Goal: Task Accomplishment & Management: Complete application form

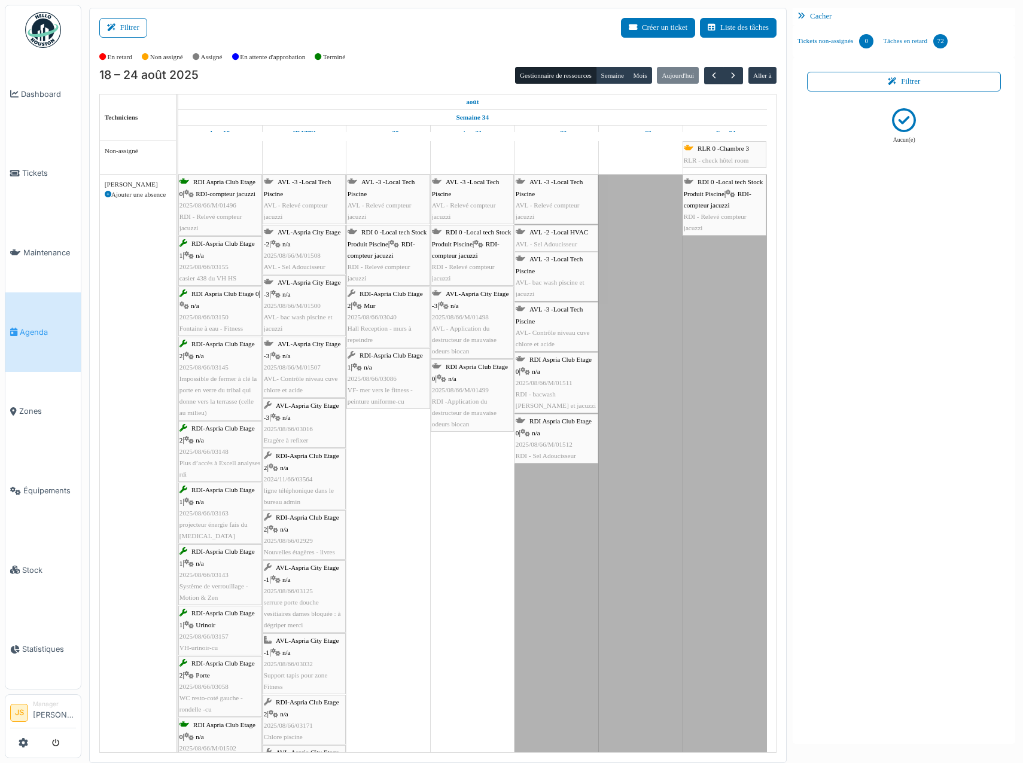
scroll to position [4113, 0]
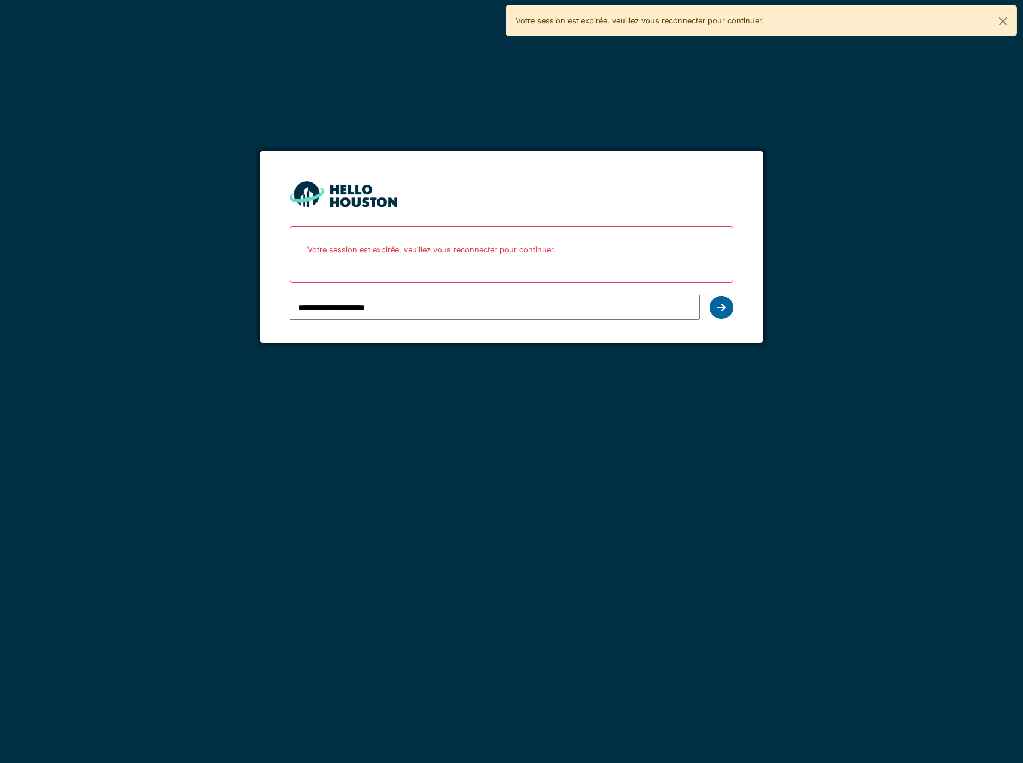
click at [723, 311] on icon at bounding box center [721, 308] width 8 height 10
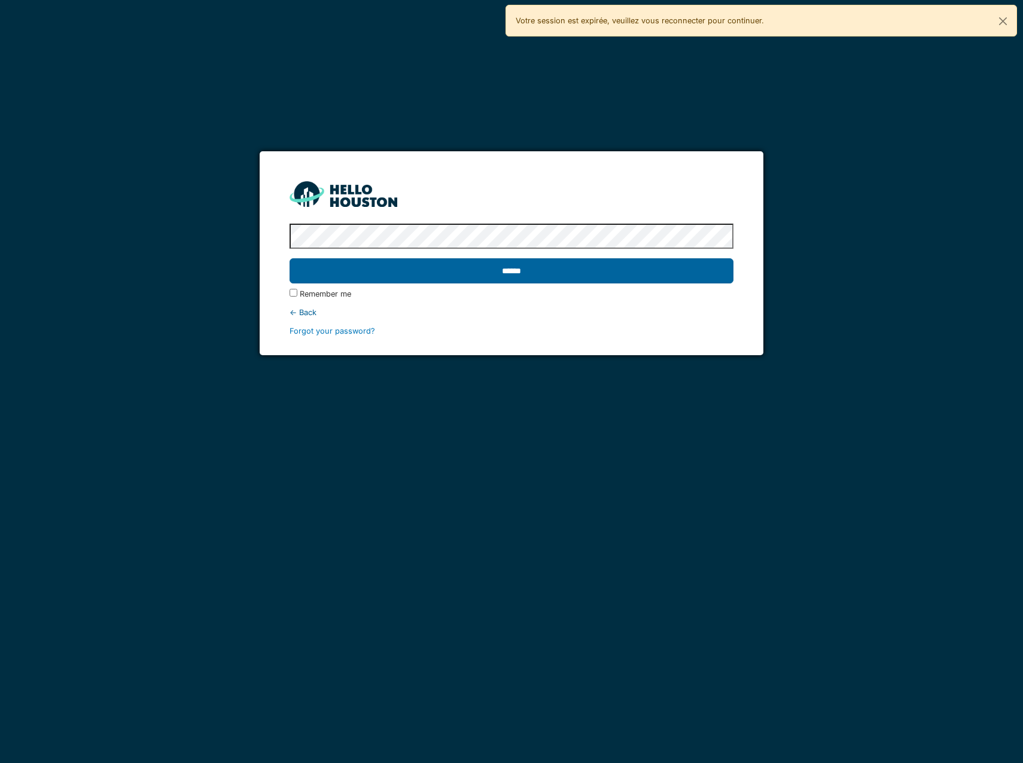
click at [695, 270] on input "******" at bounding box center [512, 270] width 444 height 25
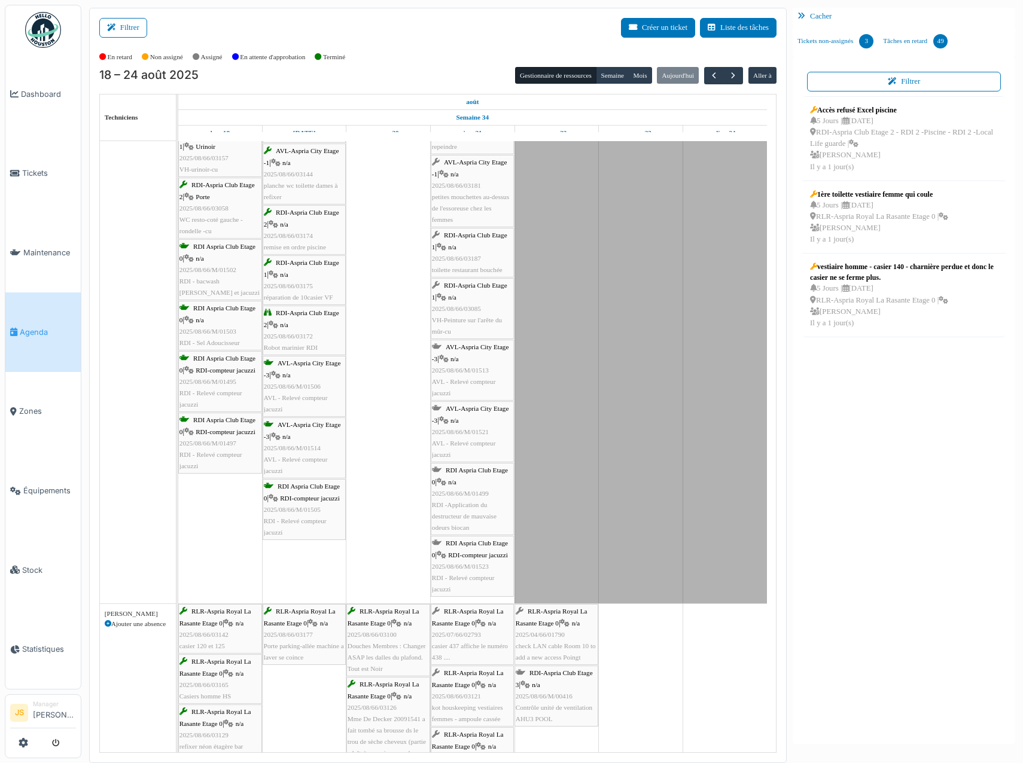
scroll to position [500, 0]
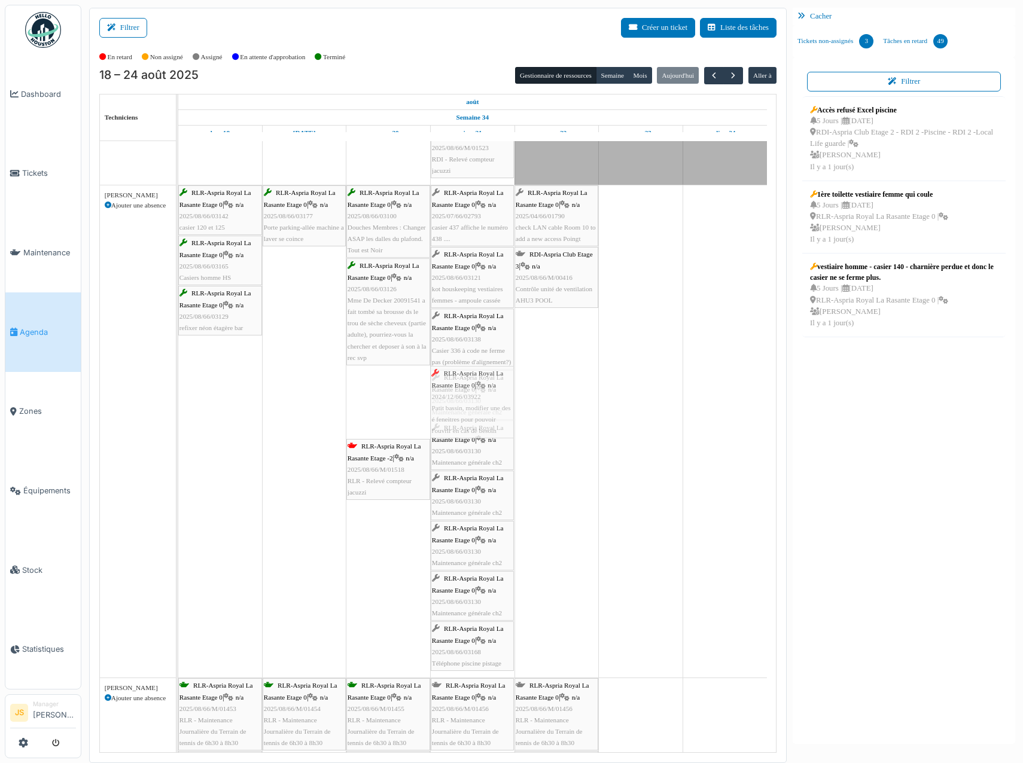
drag, startPoint x: 397, startPoint y: 416, endPoint x: 466, endPoint y: 416, distance: 68.8
click at [178, 416] on div "RLR-Aspria Royal La Rasante Etage 0 | n/a 2025/08/66/03142 casier 120 et 125 RL…" at bounding box center [178, 431] width 0 height 492
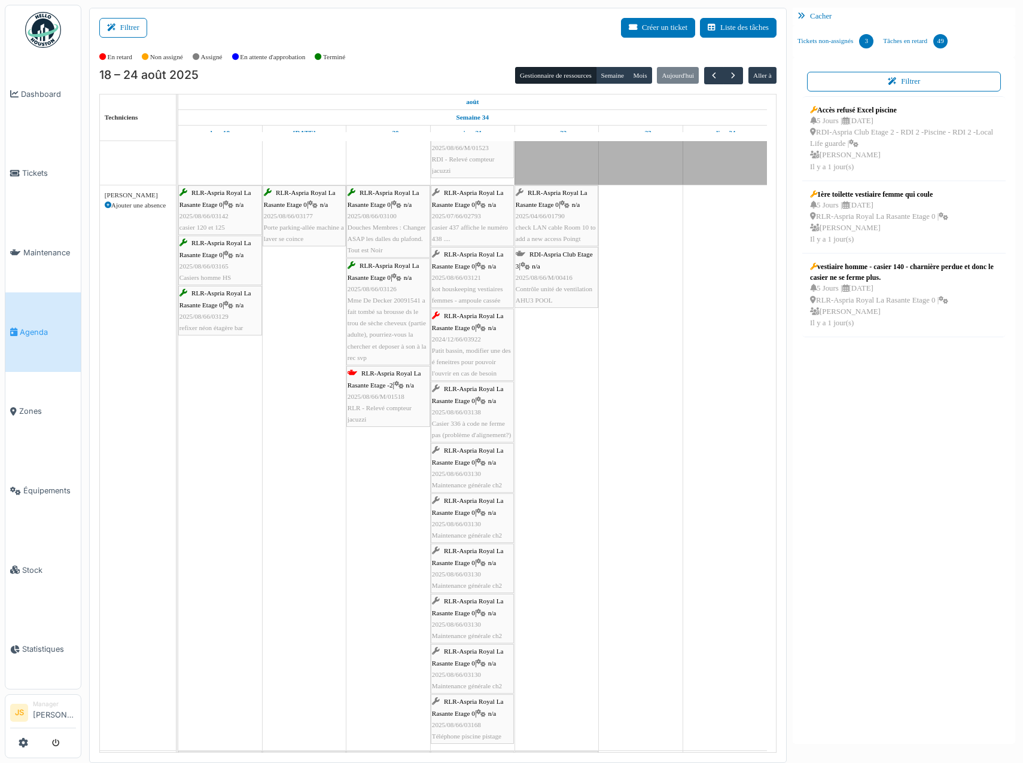
click at [395, 407] on span "RLR - Relevé compteur jacuzzi" at bounding box center [380, 413] width 64 height 19
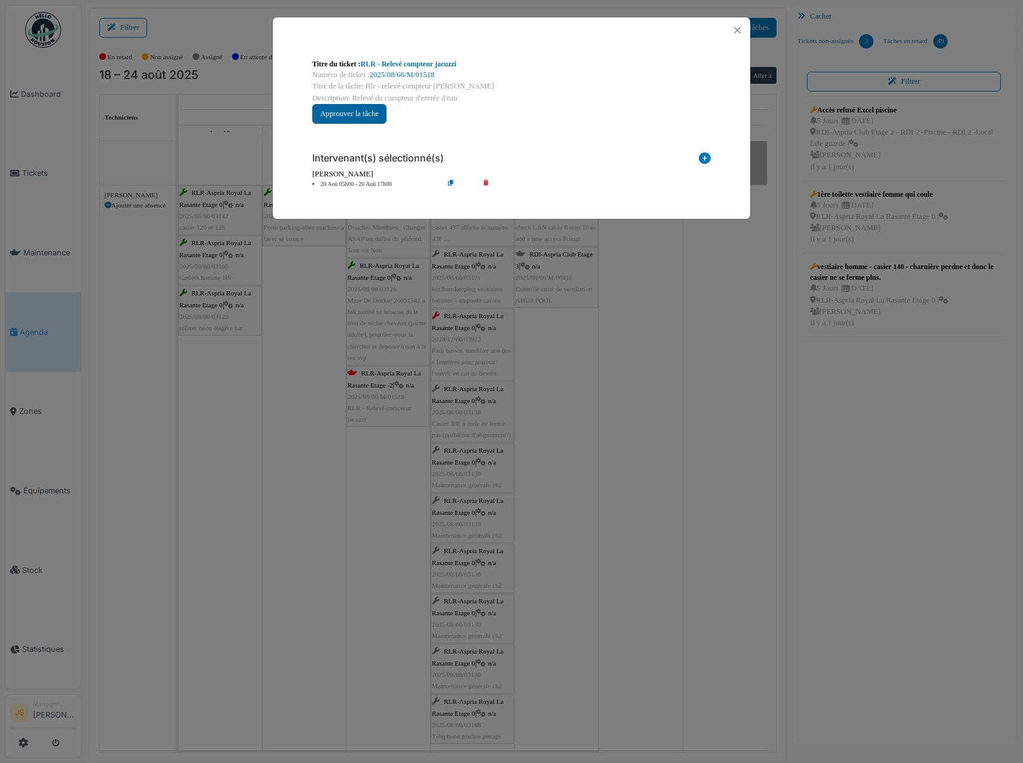
click at [369, 106] on button "Approuver la tâche" at bounding box center [349, 114] width 74 height 20
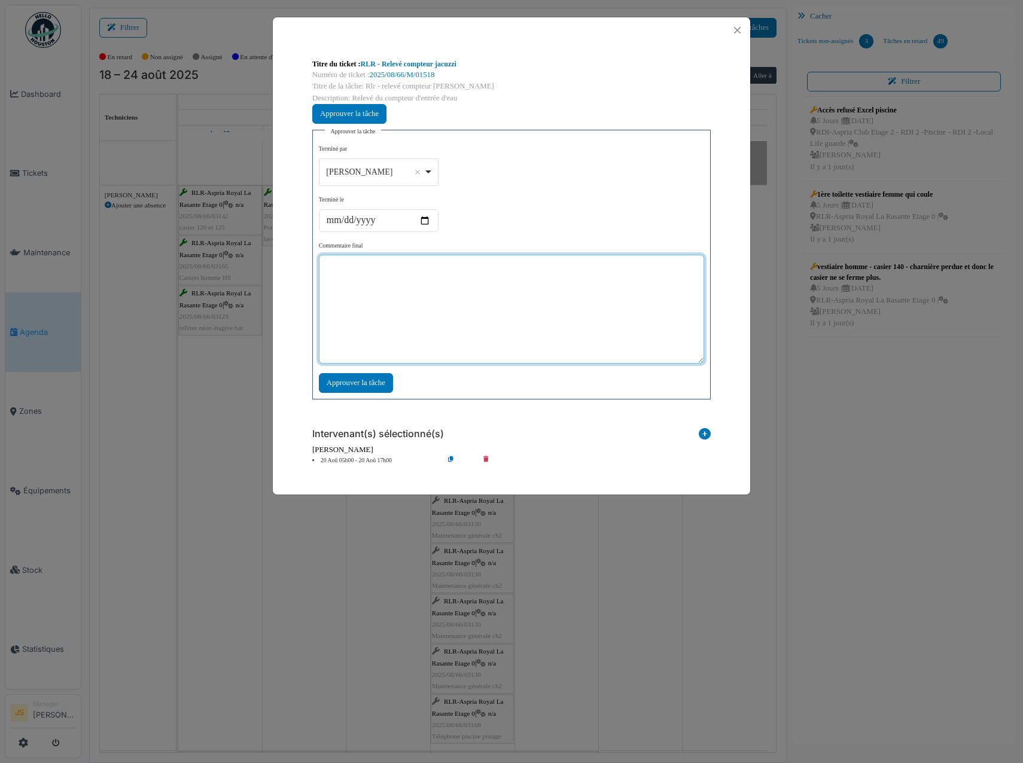
click at [401, 288] on textarea at bounding box center [511, 309] width 385 height 109
click at [432, 171] on div "[PERSON_NAME] Remove item" at bounding box center [378, 171] width 109 height 17
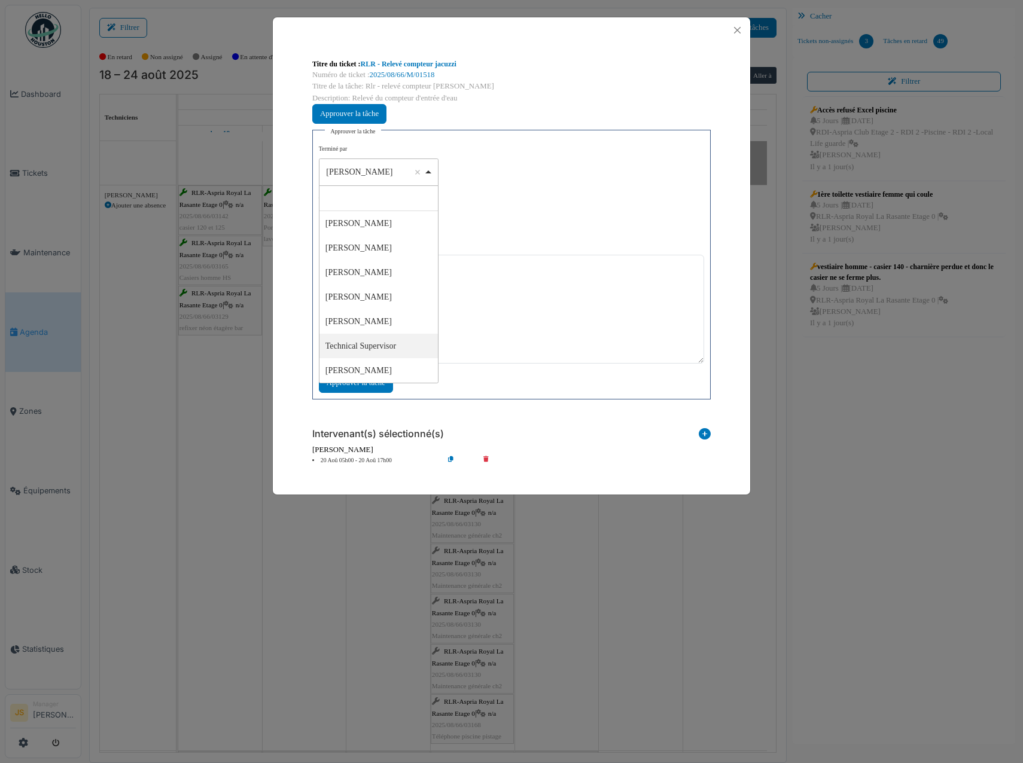
select select "****"
drag, startPoint x: 382, startPoint y: 349, endPoint x: 415, endPoint y: 321, distance: 42.9
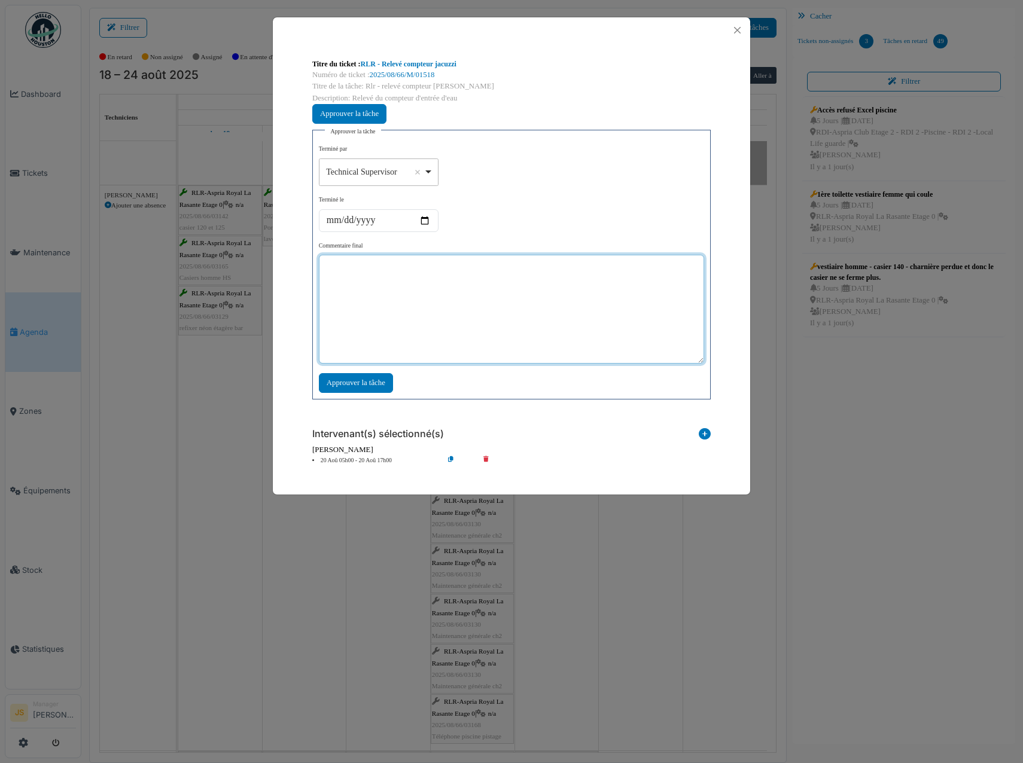
click at [419, 319] on textarea at bounding box center [511, 309] width 385 height 109
type textarea "**"
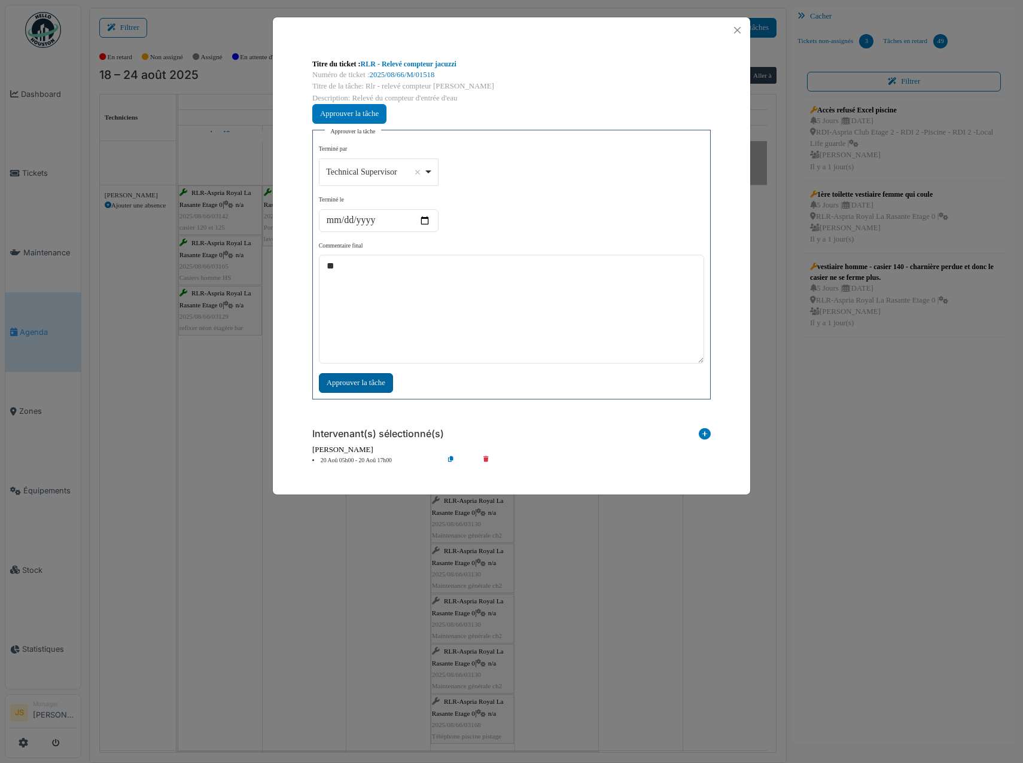
click at [385, 383] on div "Approuver la tâche" at bounding box center [356, 383] width 74 height 20
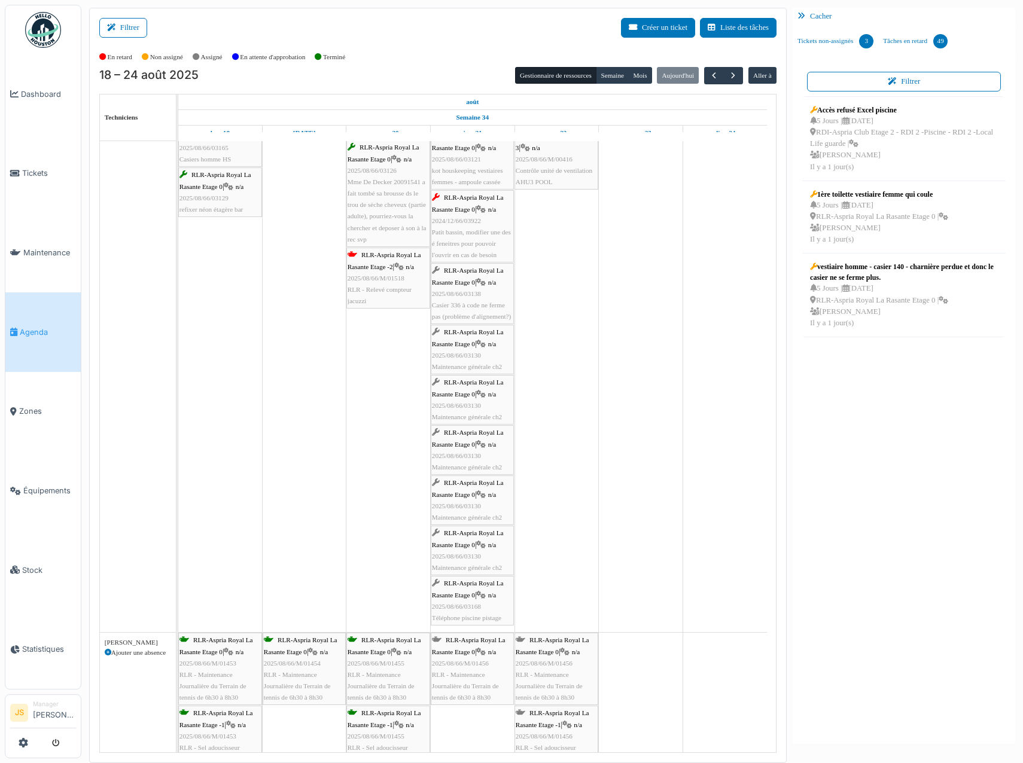
scroll to position [1155, 0]
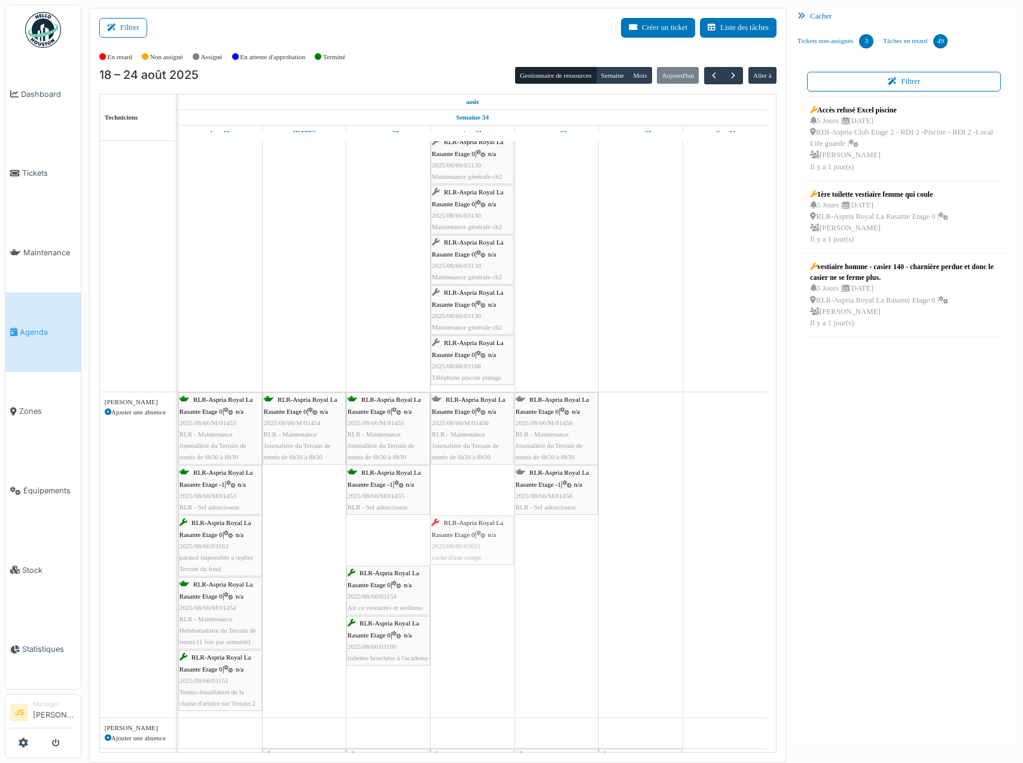
drag, startPoint x: 392, startPoint y: 540, endPoint x: 476, endPoint y: 541, distance: 83.8
click at [178, 541] on div "RLR-Aspria Royal La Rasante Etage 0 | n/a 2025/08/66/M/01453 RLR - Maintenance …" at bounding box center [178, 554] width 0 height 325
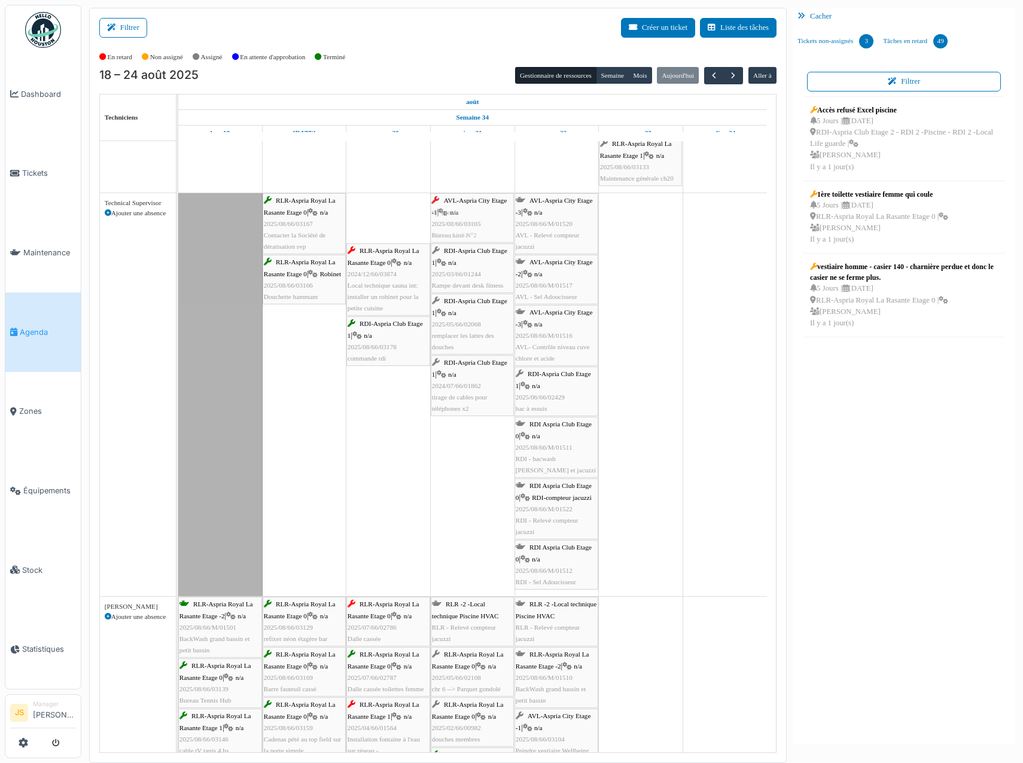
drag, startPoint x: 390, startPoint y: 229, endPoint x: 458, endPoint y: 228, distance: 68.2
click at [178, 228] on div "RLR-Aspria Royal La Rasante Etage 0 | n/a 2025/08/66/03167 Contacter la Société…" at bounding box center [178, 394] width 0 height 403
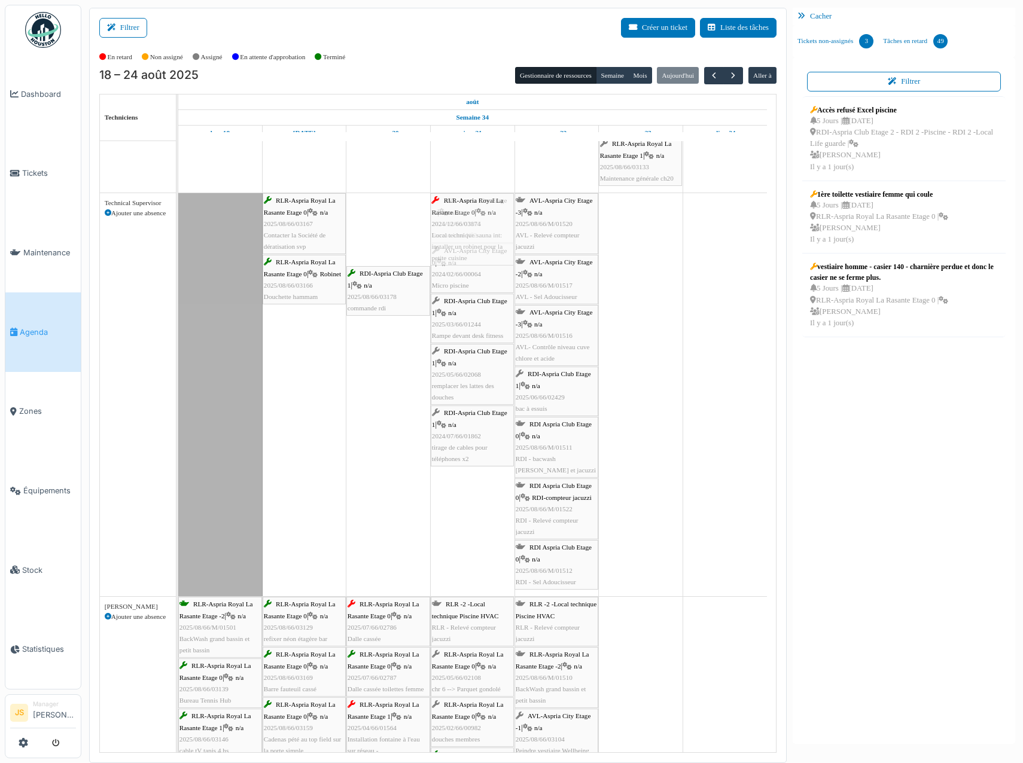
drag, startPoint x: 390, startPoint y: 226, endPoint x: 434, endPoint y: 226, distance: 43.7
click at [178, 224] on div "RLR-Aspria Royal La Rasante Etage 0 | n/a 2025/08/66/03167 Contacter la Société…" at bounding box center [178, 394] width 0 height 403
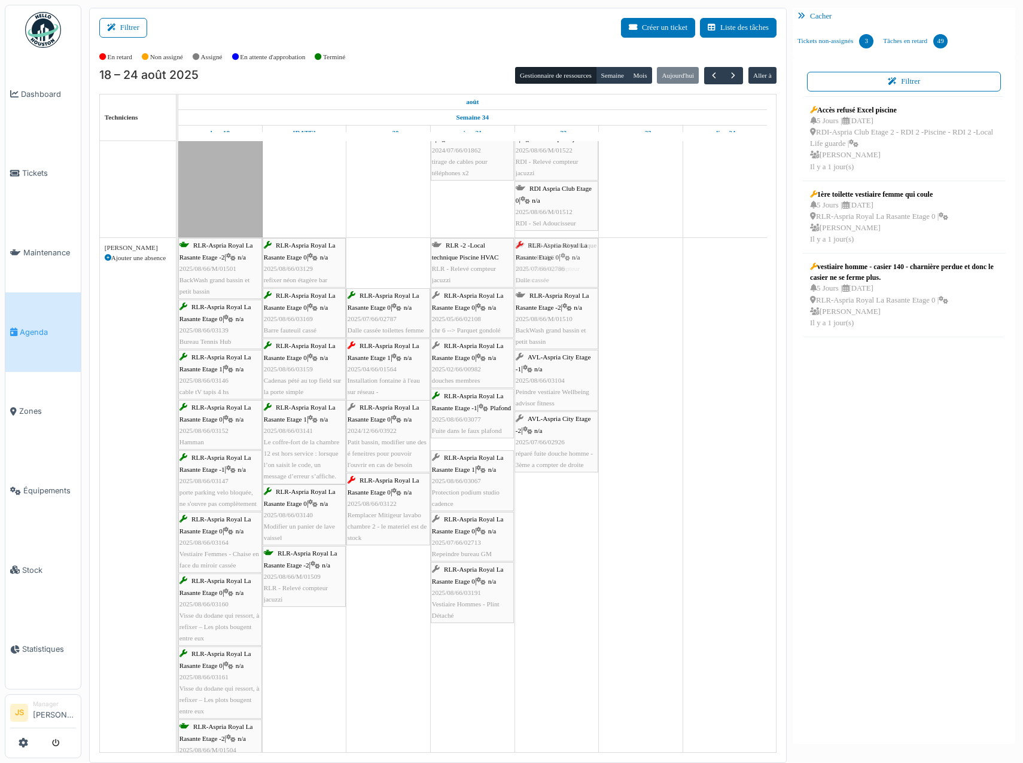
drag, startPoint x: 371, startPoint y: 262, endPoint x: 539, endPoint y: 269, distance: 168.2
click at [178, 269] on div "RLR-Aspria Royal La Rasante Etage -2 | n/a 2025/08/66/M/01501 BackWash grand ba…" at bounding box center [178, 512] width 0 height 549
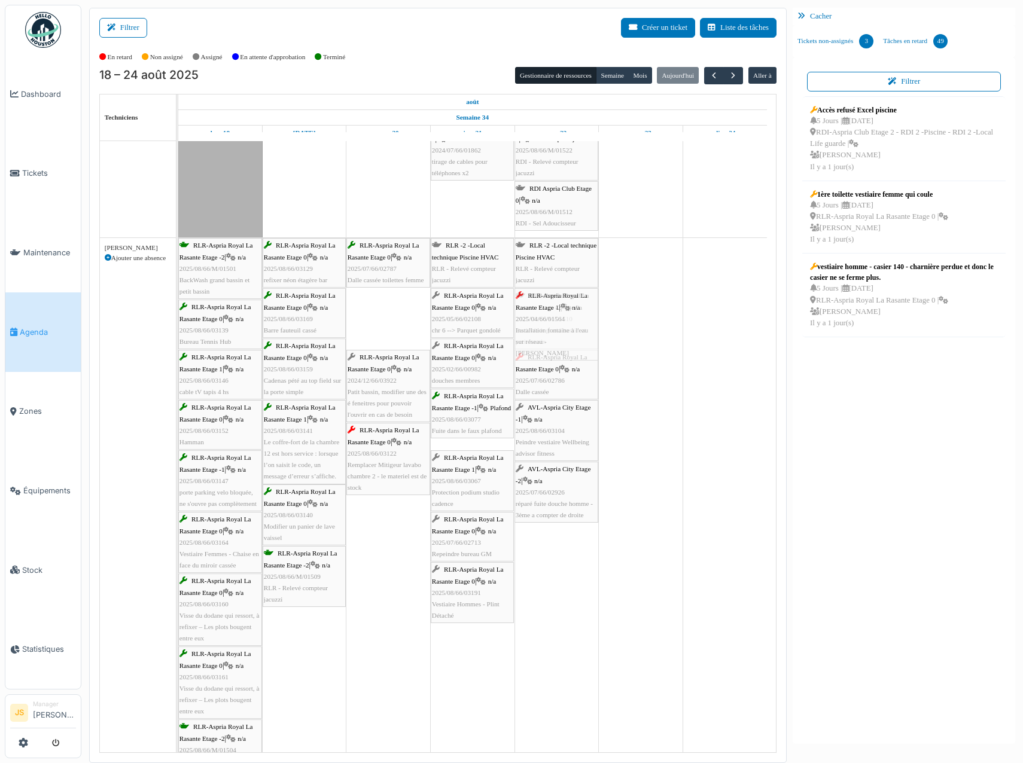
drag, startPoint x: 391, startPoint y: 329, endPoint x: 538, endPoint y: 322, distance: 147.3
click at [178, 322] on div "RLR-Aspria Royal La Rasante Etage -2 | n/a 2025/08/66/M/01501 BackWash grand ba…" at bounding box center [178, 512] width 0 height 549
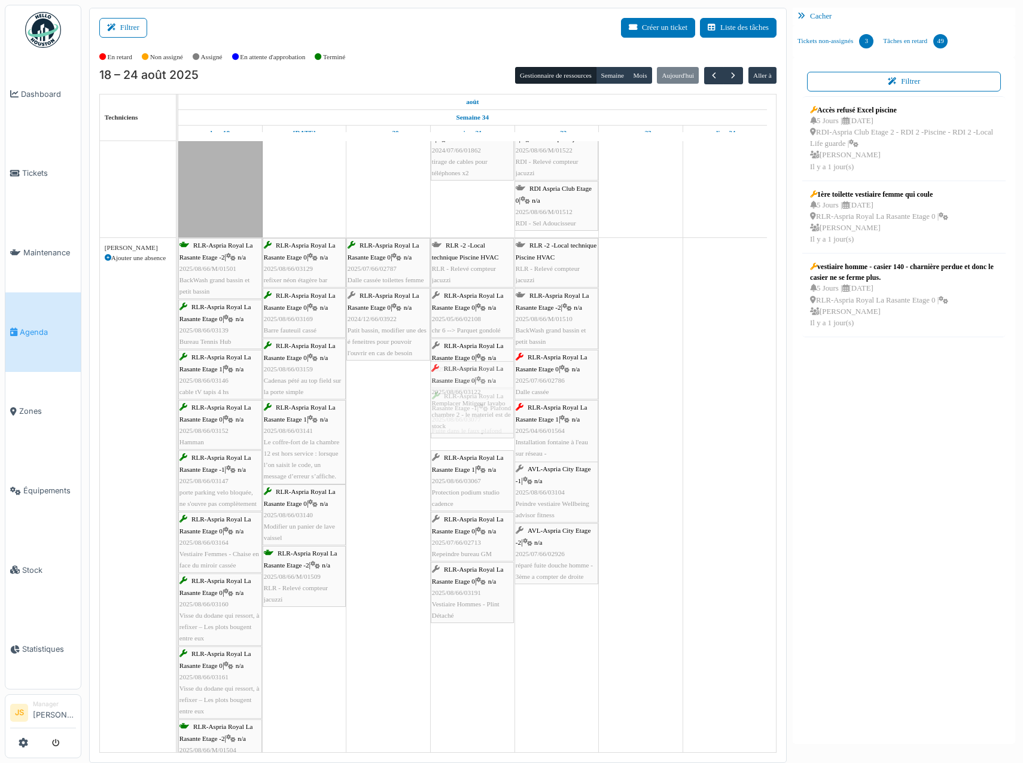
drag, startPoint x: 398, startPoint y: 404, endPoint x: 453, endPoint y: 402, distance: 55.7
click at [178, 402] on div "RLR-Aspria Royal La Rasante Etage -2 | n/a 2025/08/66/M/01501 BackWash grand ba…" at bounding box center [178, 512] width 0 height 549
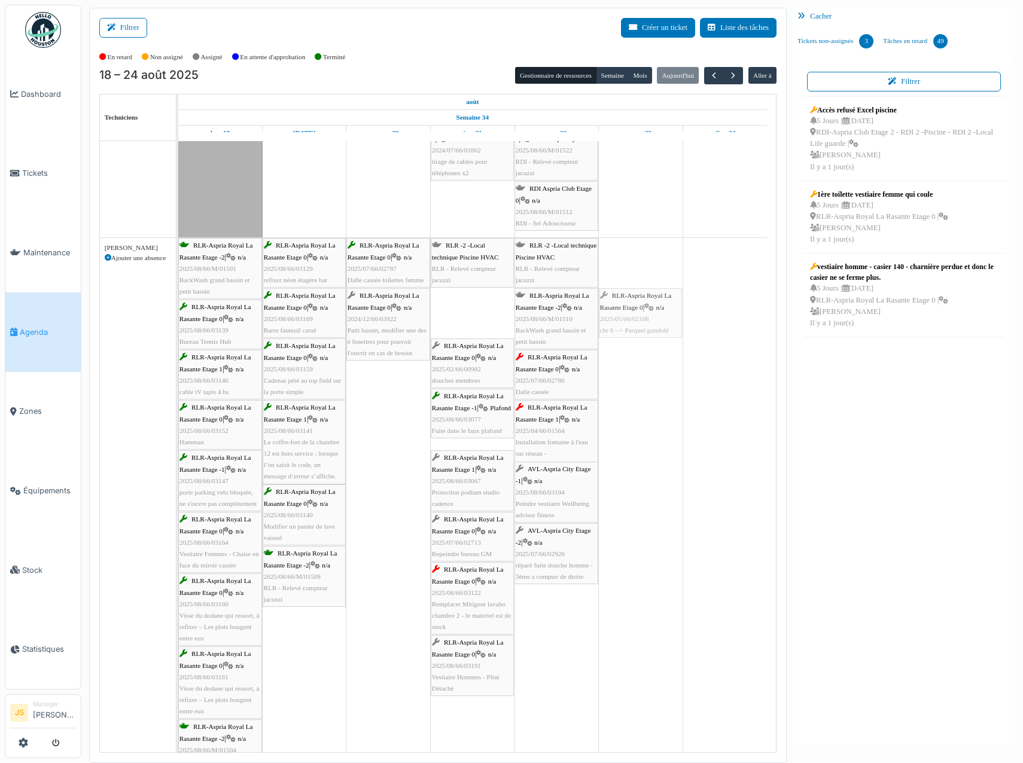
drag, startPoint x: 478, startPoint y: 318, endPoint x: 612, endPoint y: 321, distance: 134.0
click at [178, 319] on div "RLR-Aspria Royal La Rasante Etage -2 | n/a 2025/08/66/M/01501 BackWash grand ba…" at bounding box center [178, 512] width 0 height 549
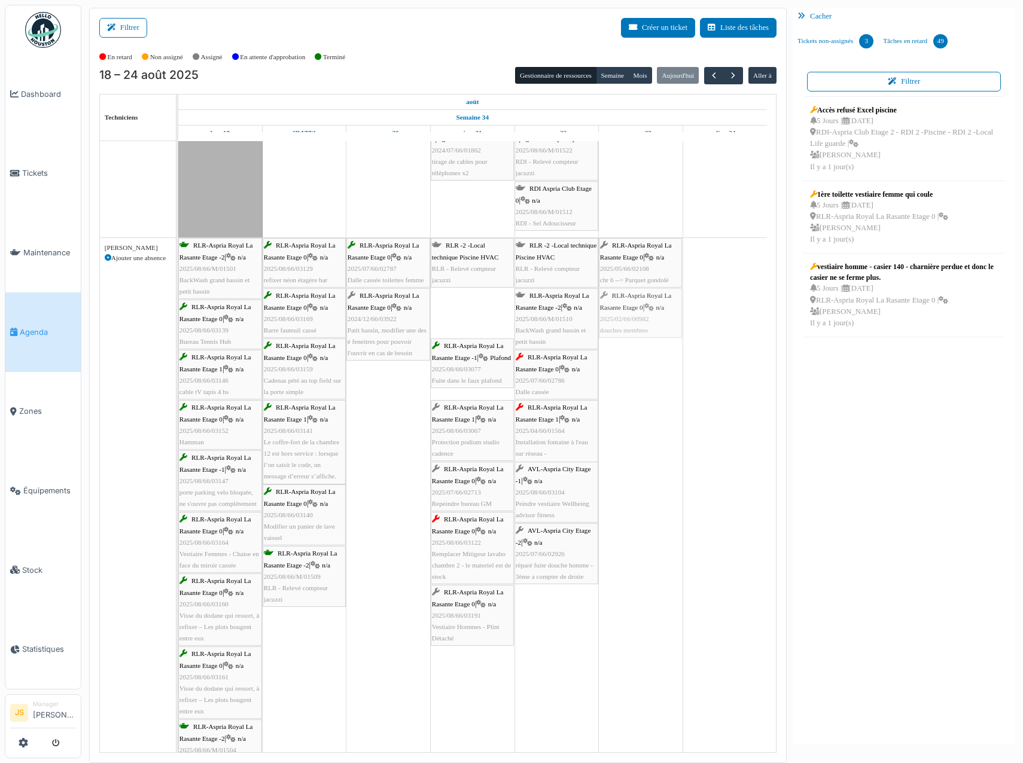
drag, startPoint x: 463, startPoint y: 306, endPoint x: 643, endPoint y: 317, distance: 180.4
click at [178, 317] on div "RLR-Aspria Royal La Rasante Etage -2 | n/a 2025/08/66/M/01501 BackWash grand ba…" at bounding box center [178, 512] width 0 height 549
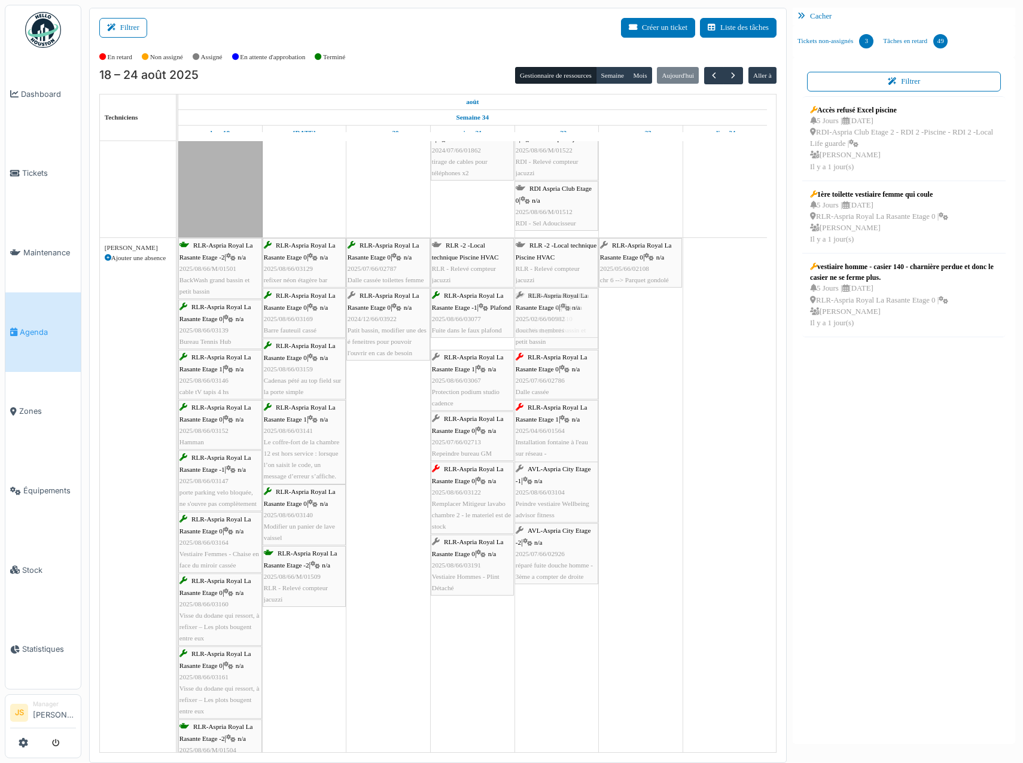
drag, startPoint x: 646, startPoint y: 317, endPoint x: 572, endPoint y: 315, distance: 73.6
click at [178, 315] on div "RLR-Aspria Royal La Rasante Etage -2 | n/a 2025/08/66/M/01501 BackWash grand ba…" at bounding box center [178, 512] width 0 height 549
drag, startPoint x: 482, startPoint y: 316, endPoint x: 434, endPoint y: 313, distance: 48.0
click at [178, 313] on div "RLR-Aspria Royal La Rasante Etage -2 | n/a 2025/08/66/M/01501 BackWash grand ba…" at bounding box center [178, 512] width 0 height 549
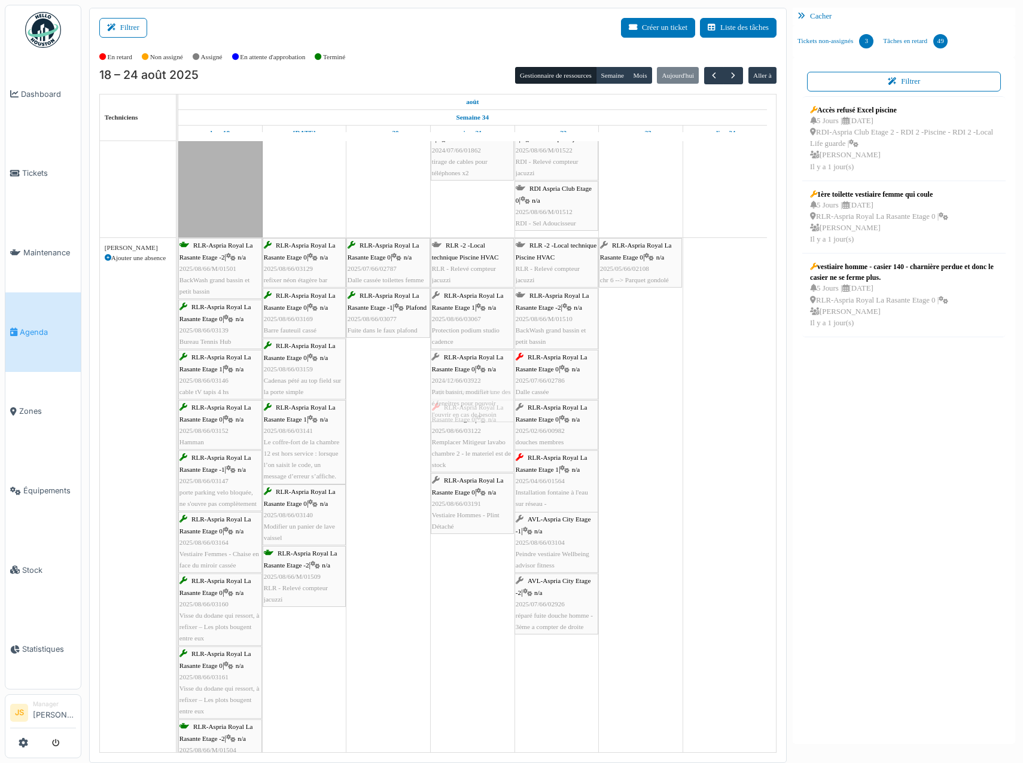
drag, startPoint x: 388, startPoint y: 391, endPoint x: 435, endPoint y: 391, distance: 47.3
click at [178, 391] on div "RLR-Aspria Royal La Rasante Etage -2 | n/a 2025/08/66/M/01501 BackWash grand ba…" at bounding box center [178, 512] width 0 height 549
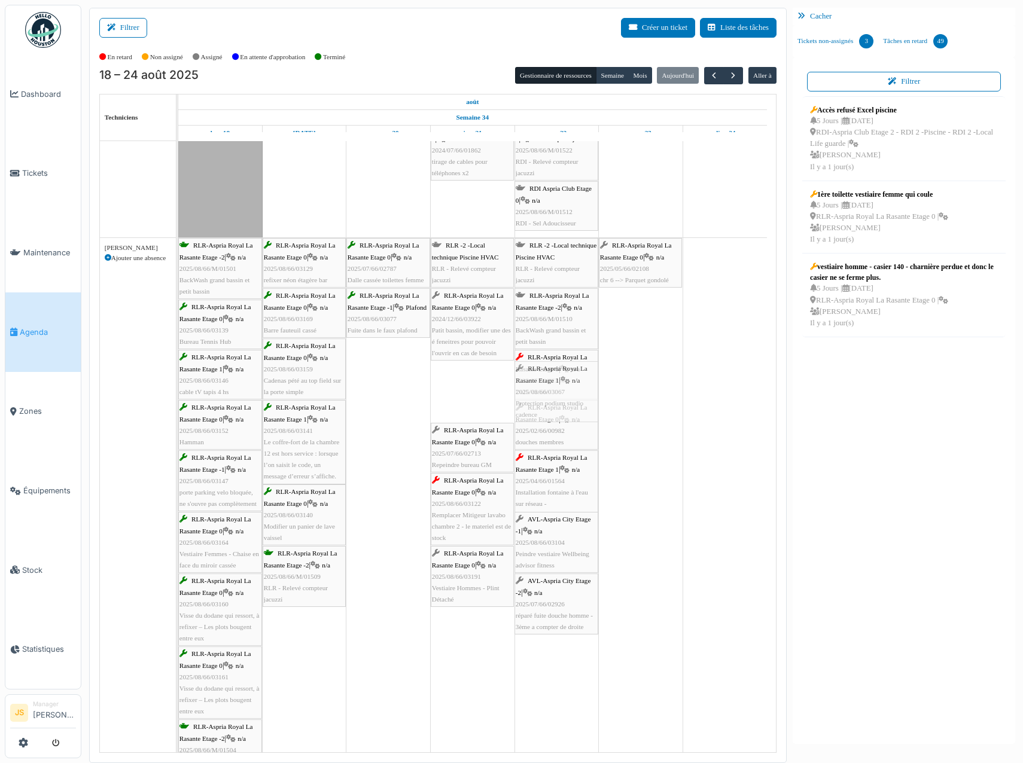
click at [178, 397] on div "RLR-Aspria Royal La Rasante Etage -2 | n/a 2025/08/66/M/01501 BackWash grand ba…" at bounding box center [178, 512] width 0 height 549
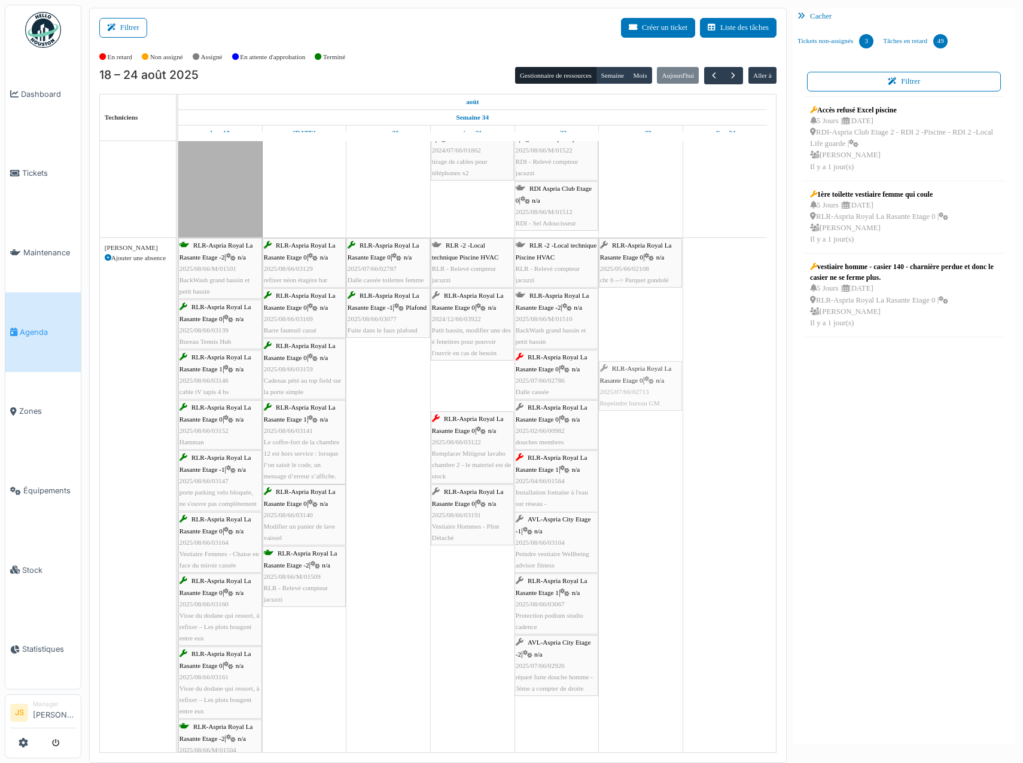
drag, startPoint x: 473, startPoint y: 393, endPoint x: 606, endPoint y: 395, distance: 132.8
click at [178, 394] on div "RLR-Aspria Royal La Rasante Etage -2 | n/a 2025/08/66/M/01501 BackWash grand ba…" at bounding box center [178, 512] width 0 height 549
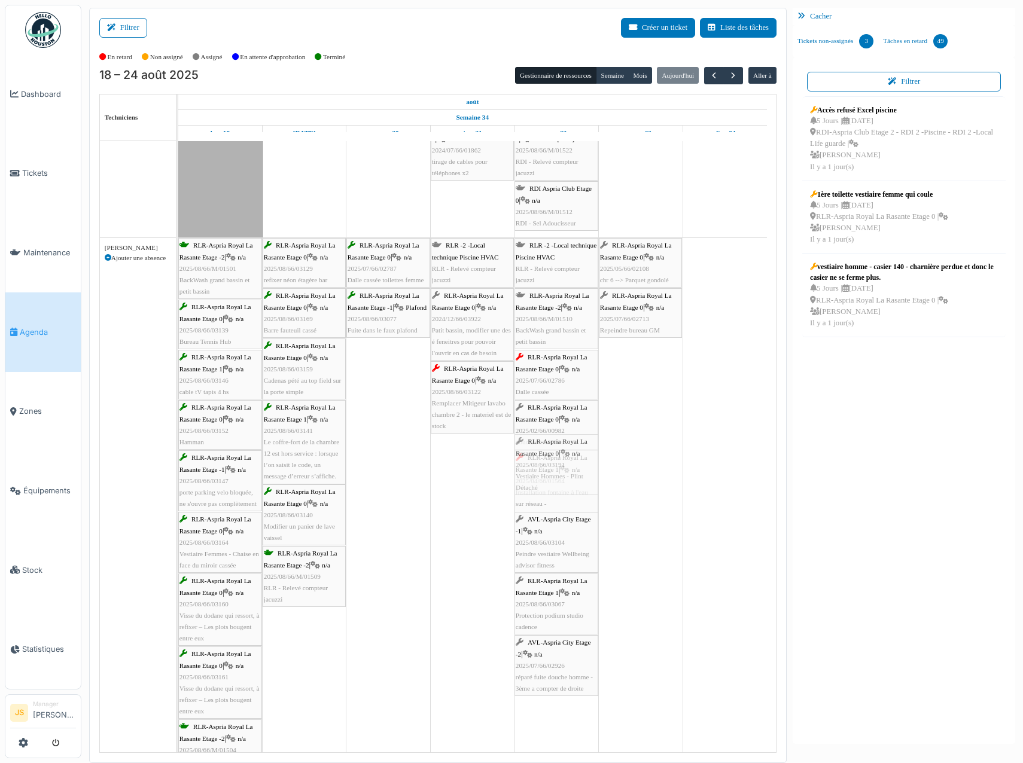
drag, startPoint x: 455, startPoint y: 469, endPoint x: 531, endPoint y: 470, distance: 75.4
click at [178, 470] on div "RLR-Aspria Royal La Rasante Etage -2 | n/a 2025/08/66/M/01501 BackWash grand ba…" at bounding box center [178, 512] width 0 height 549
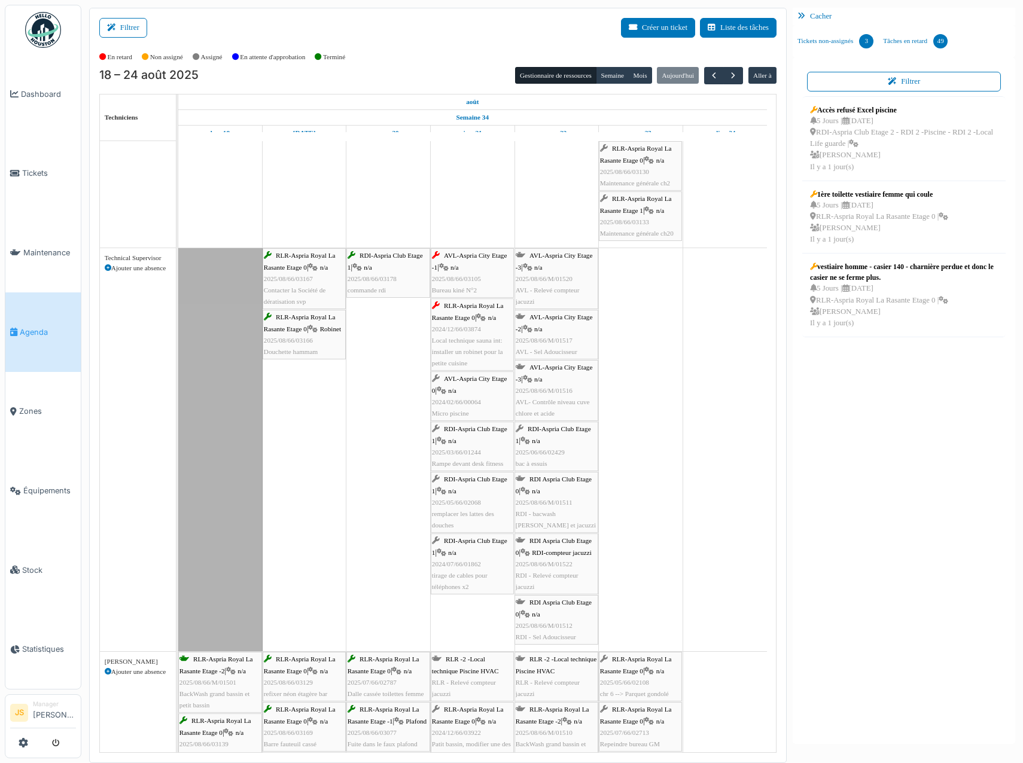
scroll to position [3043, 0]
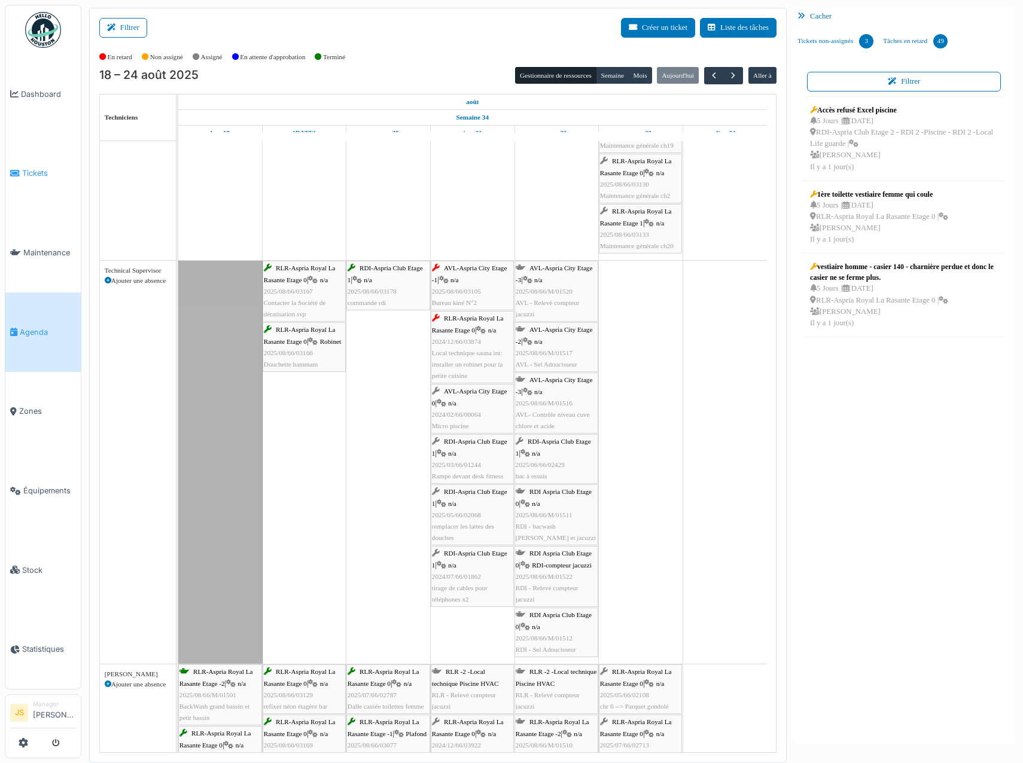
click at [41, 170] on span "Tickets" at bounding box center [49, 172] width 54 height 11
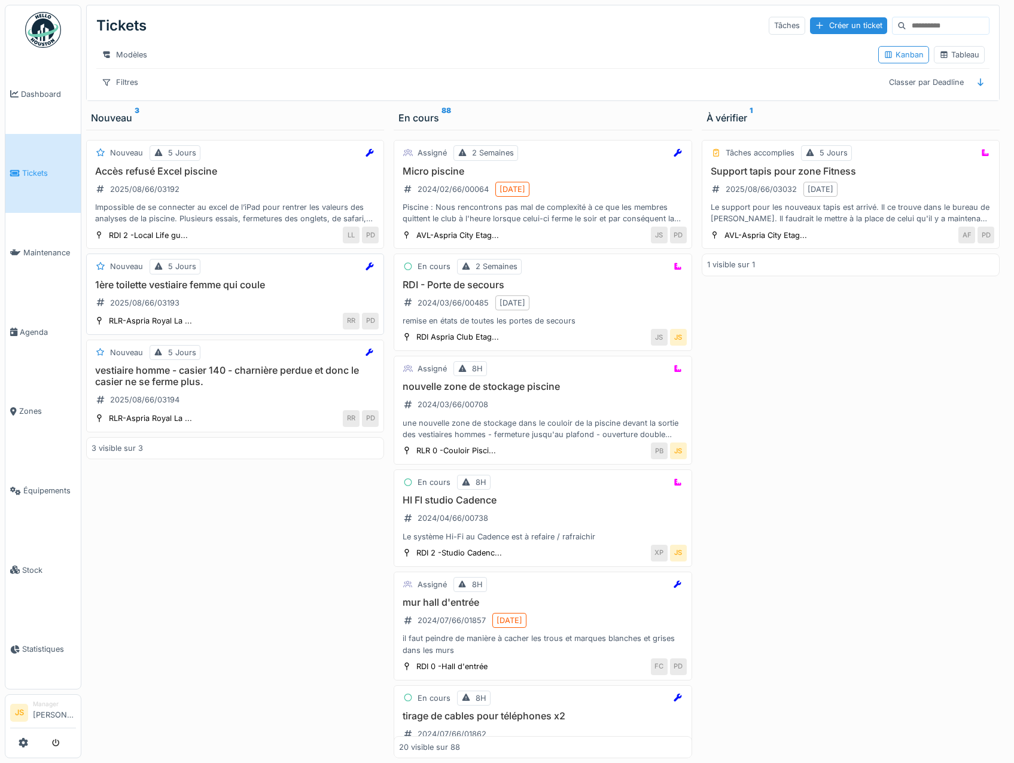
click at [154, 291] on h3 "1ère toilette vestiaire femme qui coule" at bounding box center [235, 284] width 287 height 11
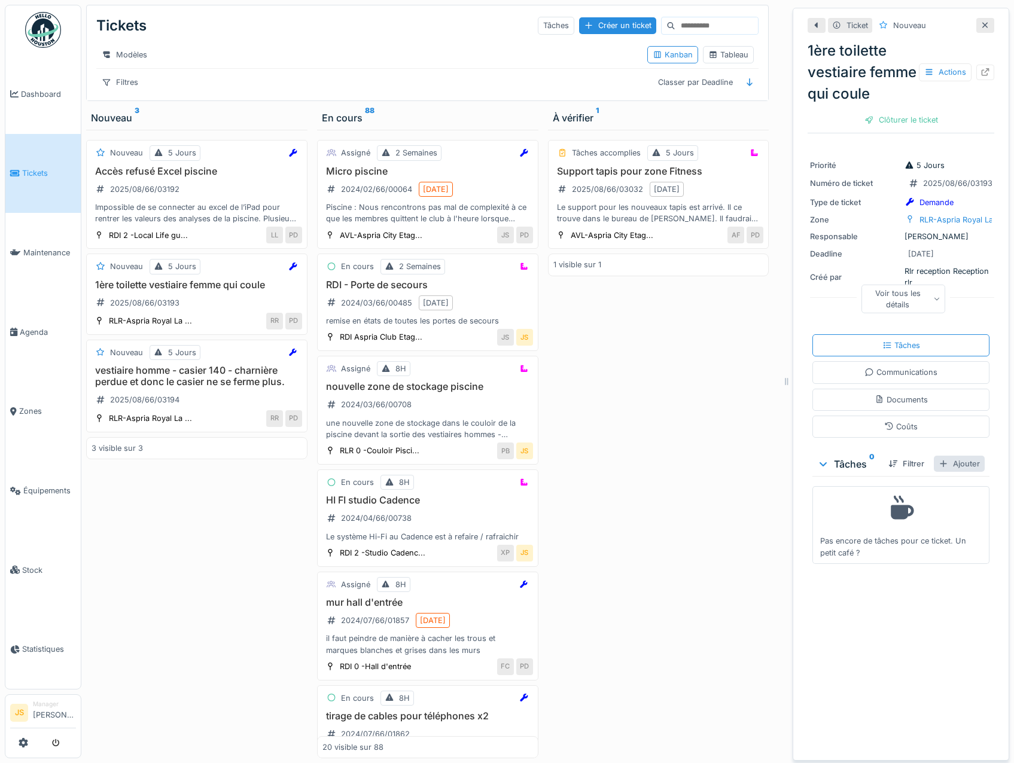
click at [953, 472] on div "Ajouter" at bounding box center [959, 464] width 51 height 16
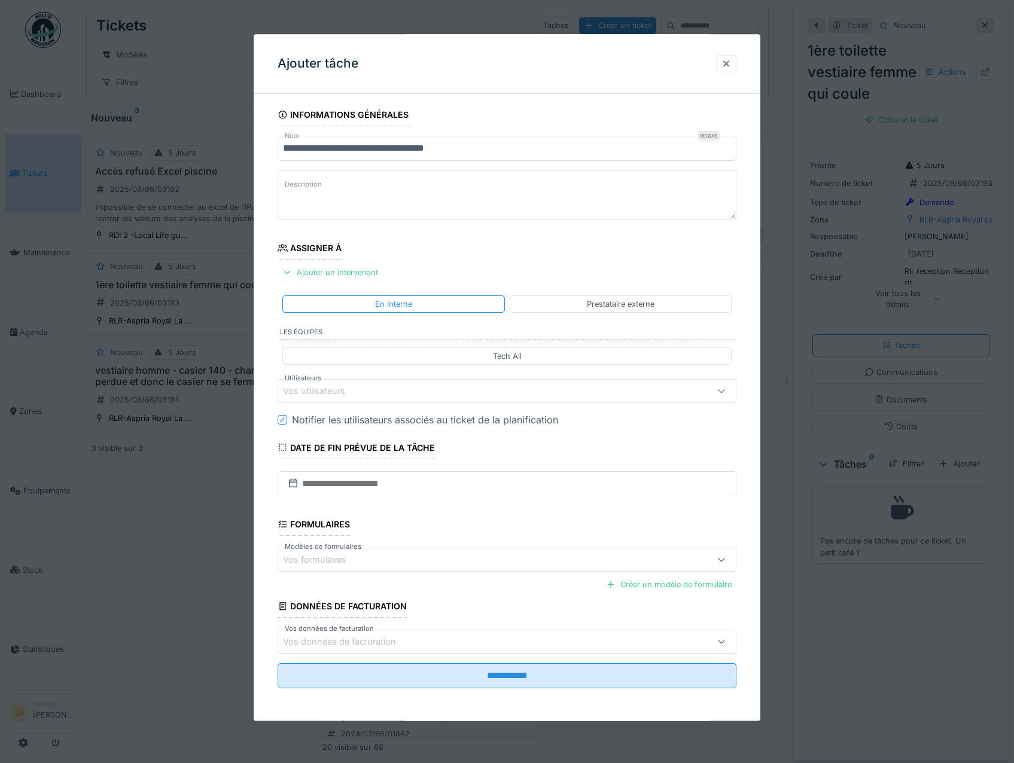
click at [332, 389] on div "Vos utilisateurs" at bounding box center [322, 391] width 79 height 13
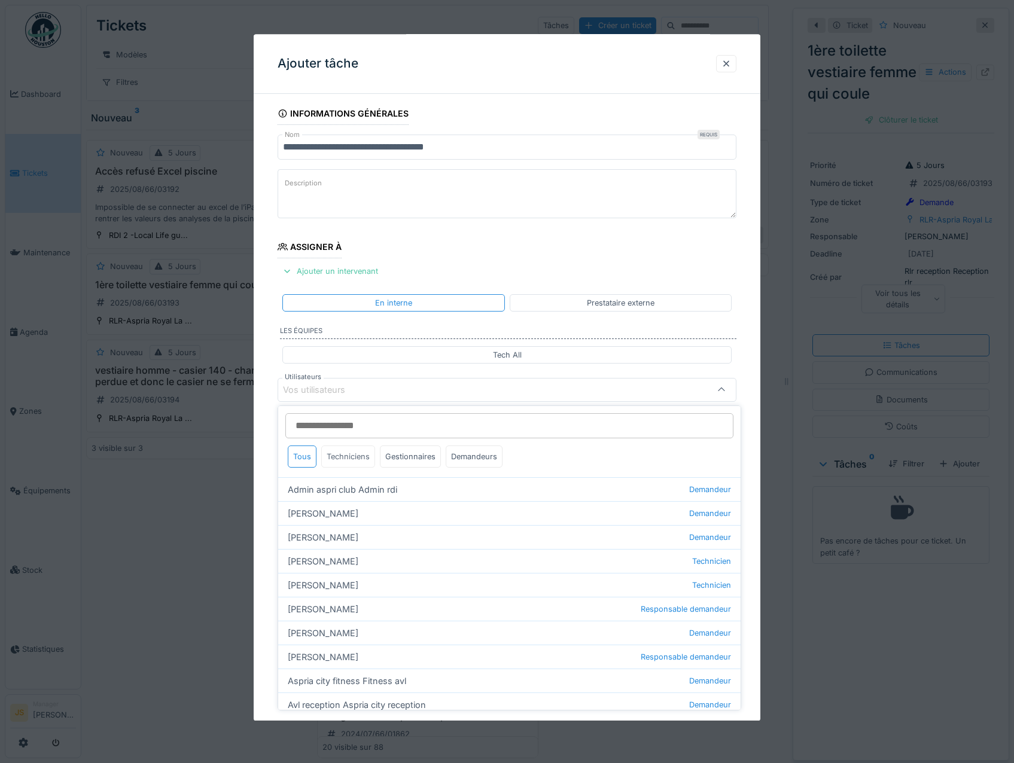
click at [360, 456] on div "Techniciens" at bounding box center [348, 457] width 54 height 22
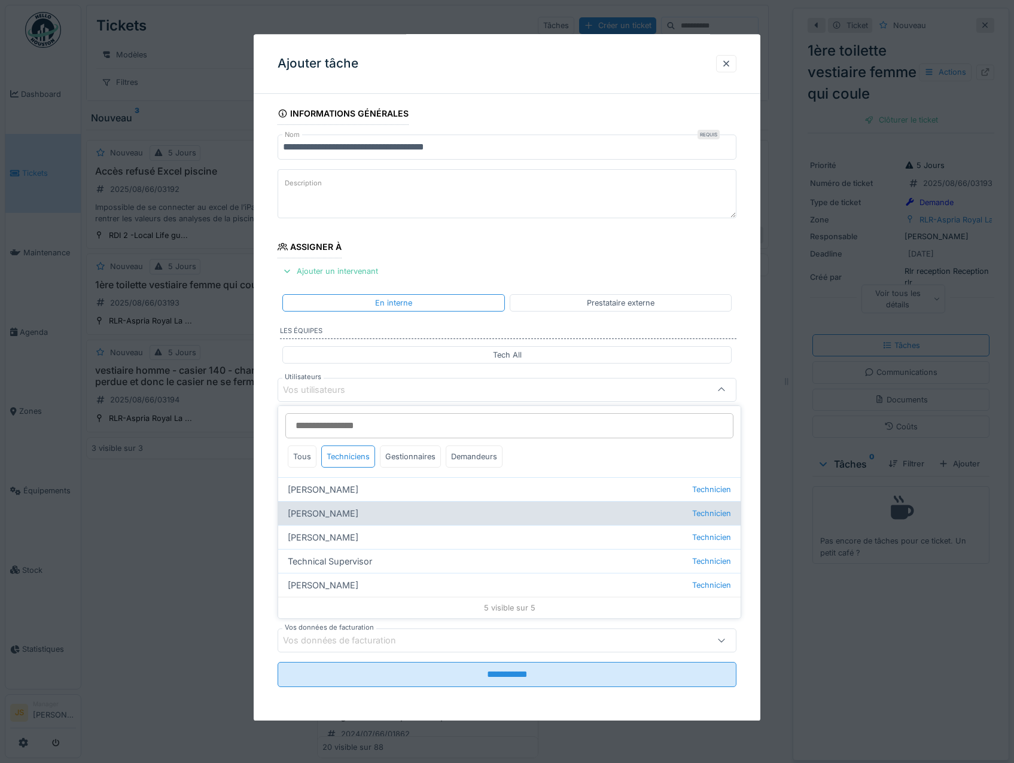
click at [354, 515] on div "Alexsander Batista Technicien" at bounding box center [509, 513] width 462 height 24
type input "*****"
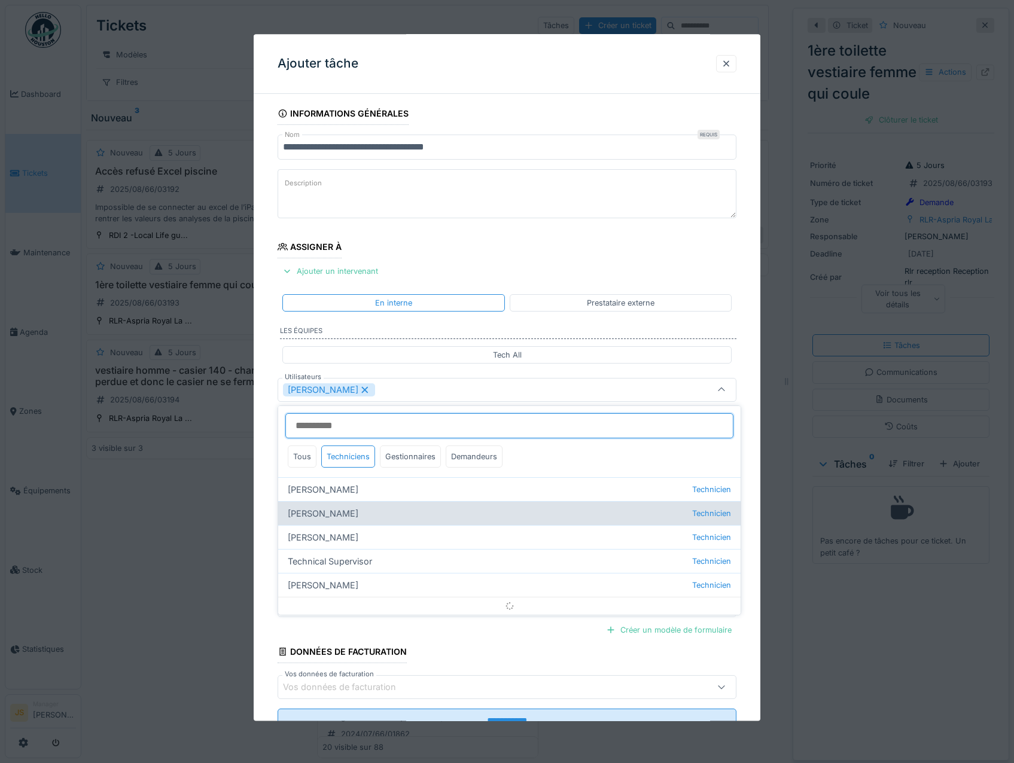
scroll to position [14, 0]
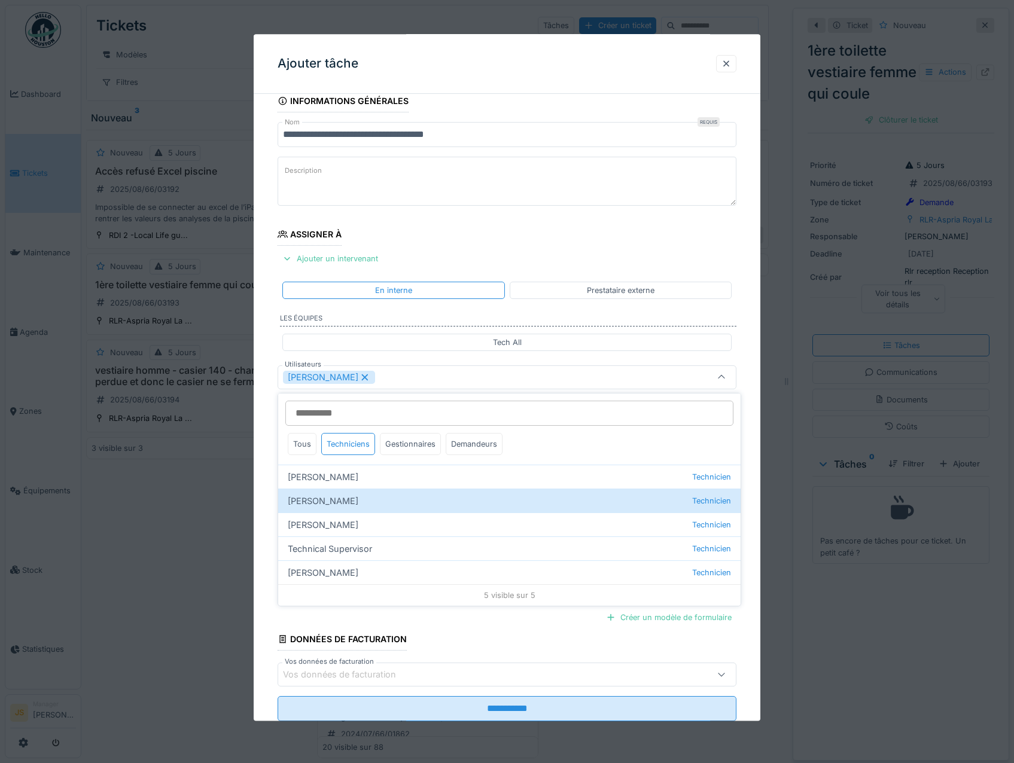
click at [269, 511] on div "**********" at bounding box center [507, 422] width 507 height 665
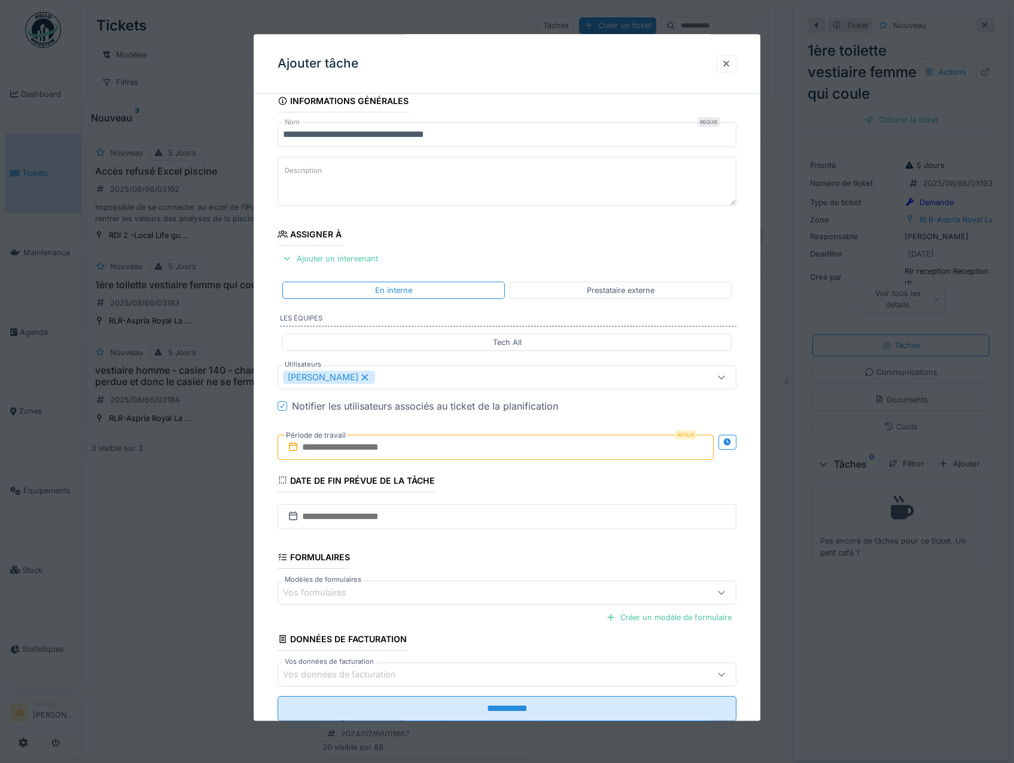
click at [354, 451] on input "text" at bounding box center [496, 447] width 437 height 25
click at [498, 583] on div "21" at bounding box center [497, 583] width 16 height 17
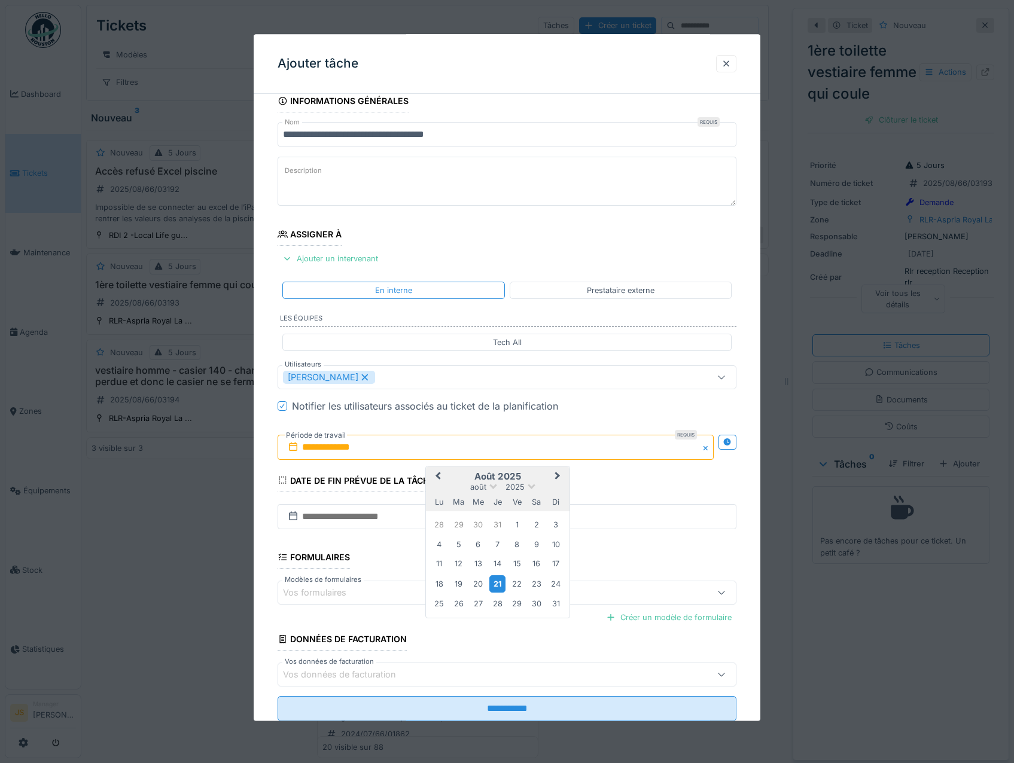
click at [498, 583] on div "21" at bounding box center [497, 583] width 16 height 17
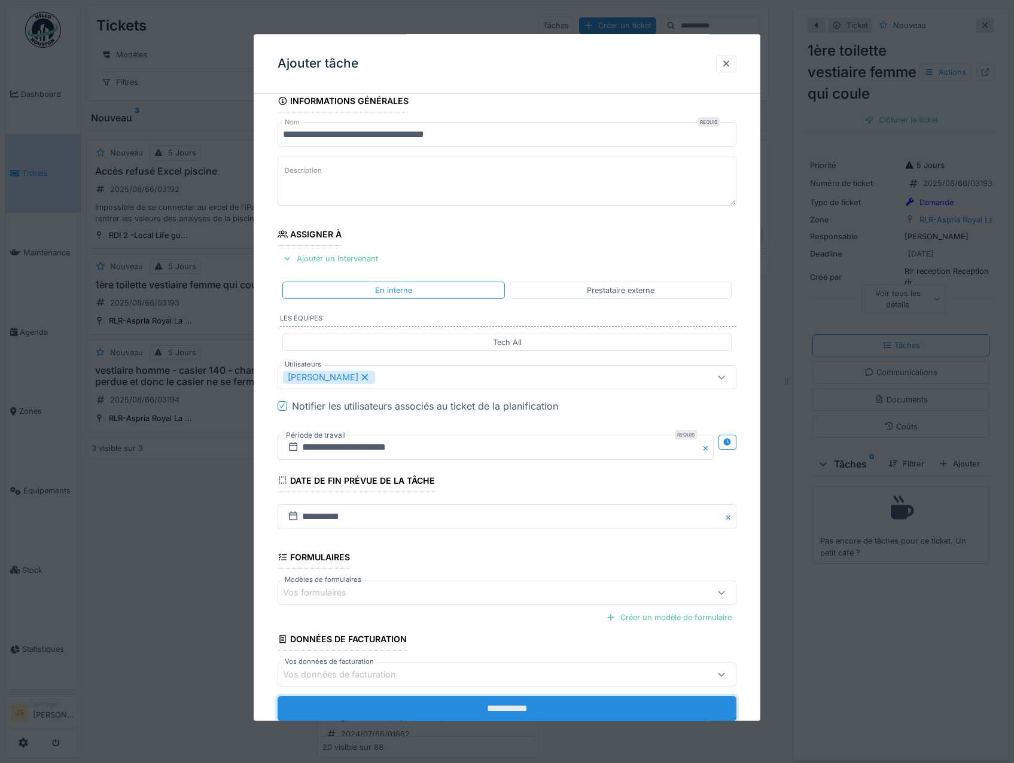
click at [553, 703] on input "**********" at bounding box center [507, 709] width 459 height 25
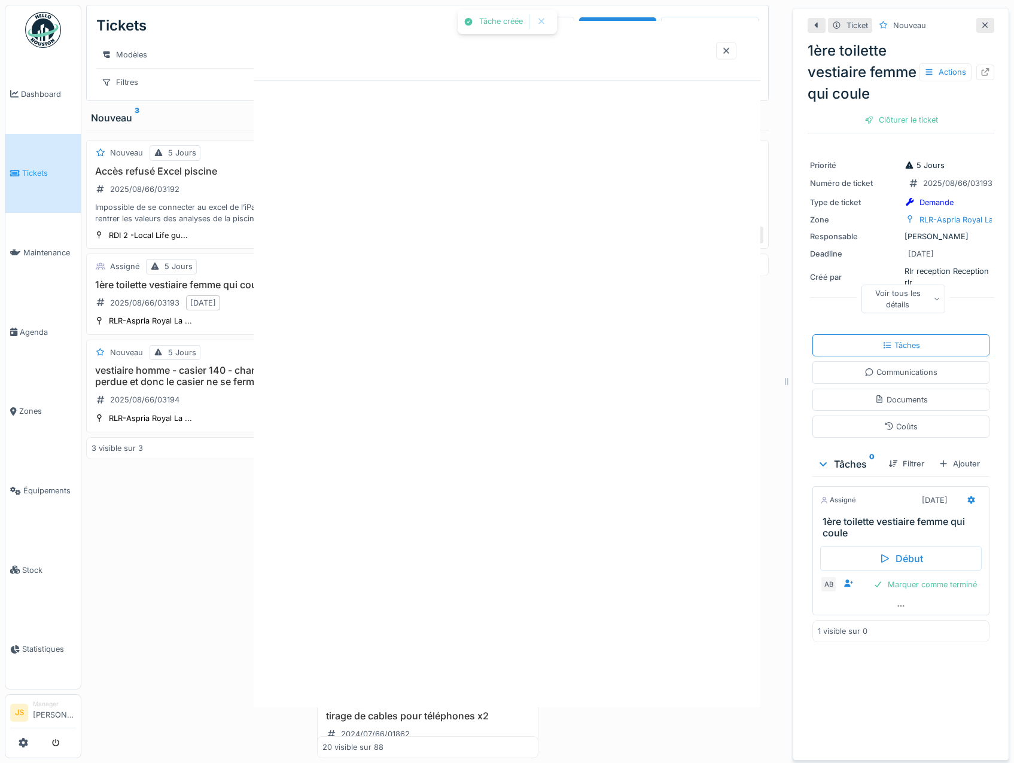
scroll to position [0, 0]
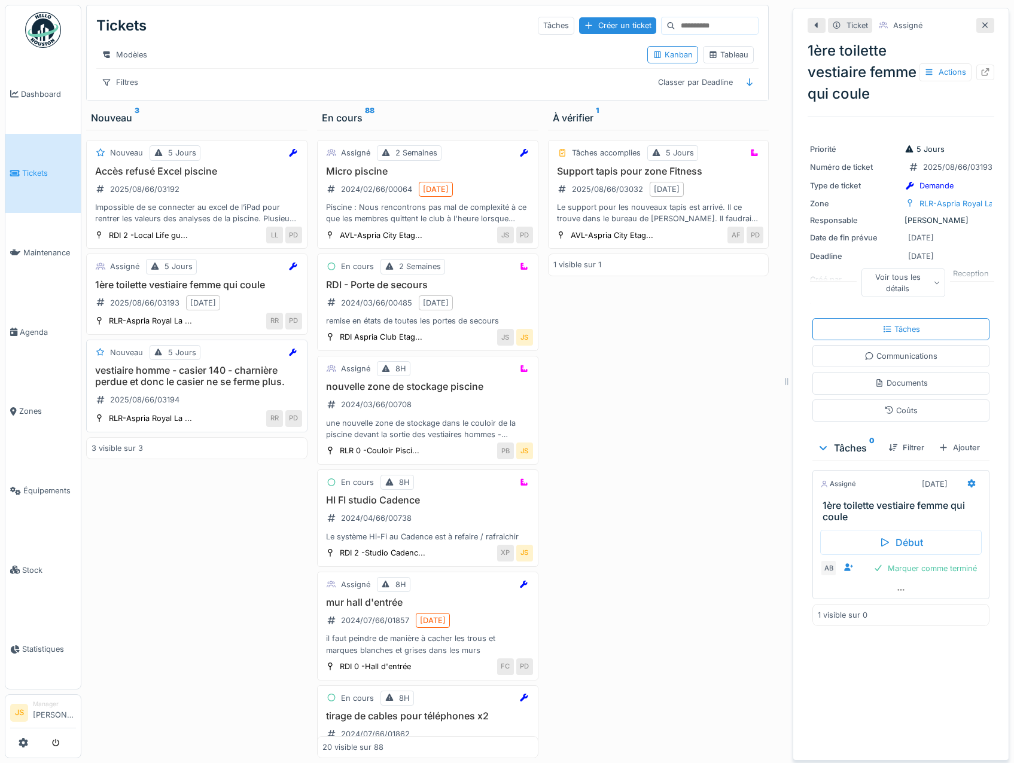
click at [195, 382] on h3 "vestiaire homme - casier 140 - charnière perdue et donc le casier ne se ferme p…" at bounding box center [197, 376] width 211 height 23
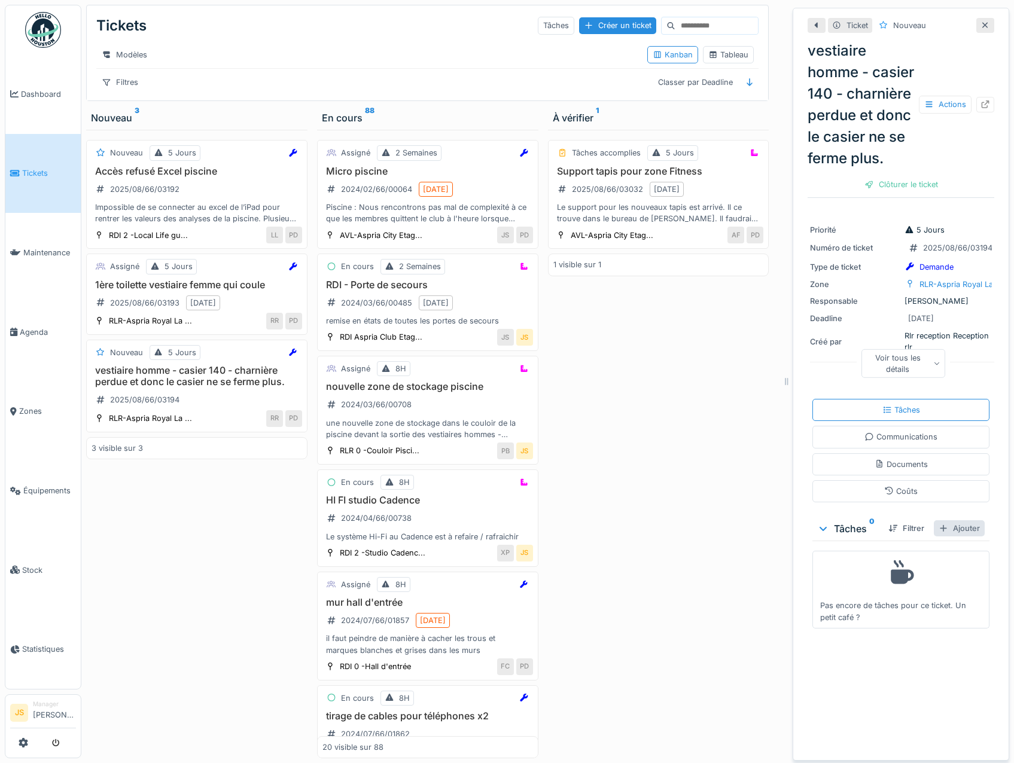
click at [937, 537] on div "Ajouter" at bounding box center [959, 528] width 51 height 16
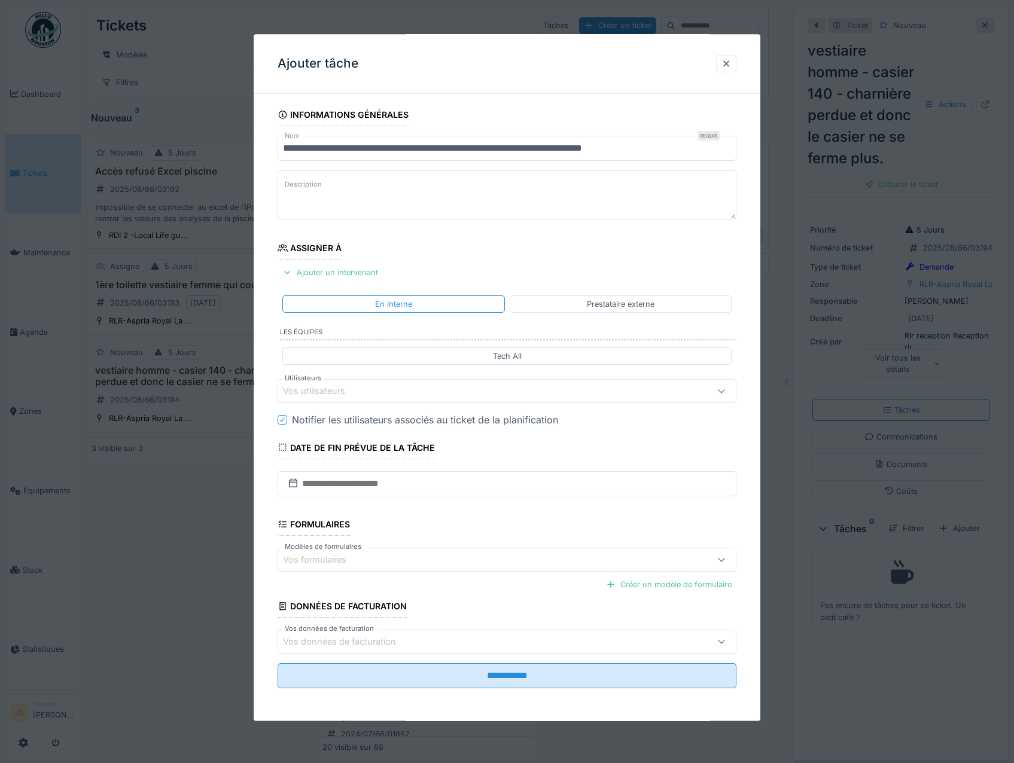
click at [326, 382] on div "Vos utilisateurs" at bounding box center [507, 391] width 459 height 24
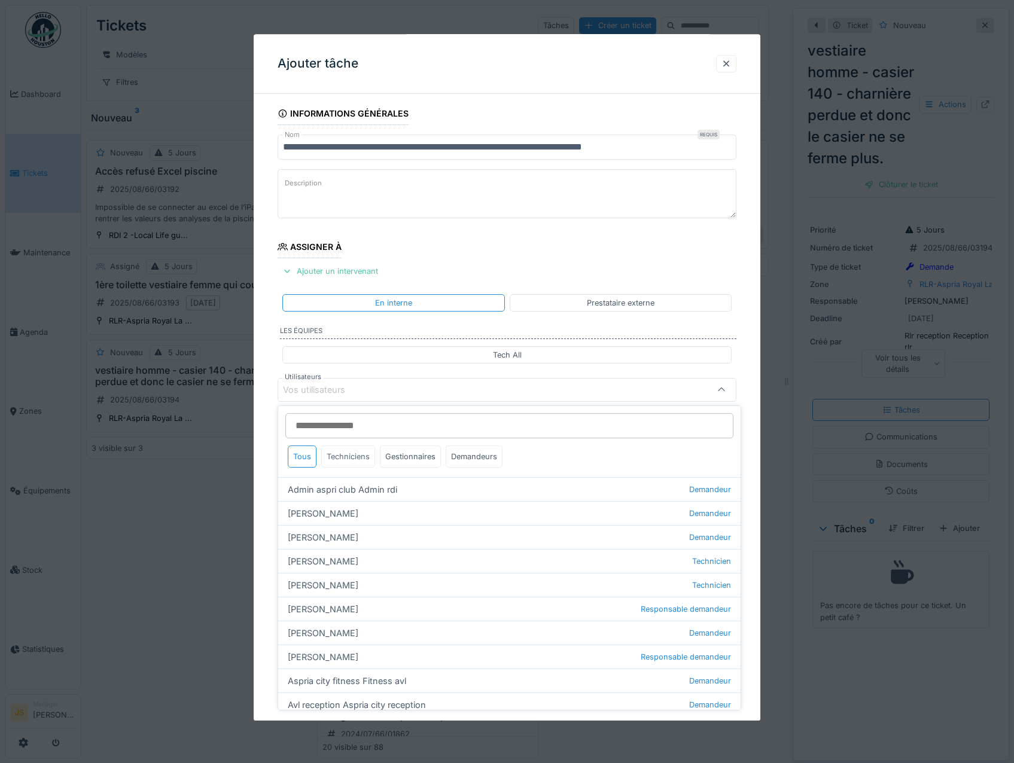
click at [354, 458] on div "Techniciens" at bounding box center [348, 457] width 54 height 22
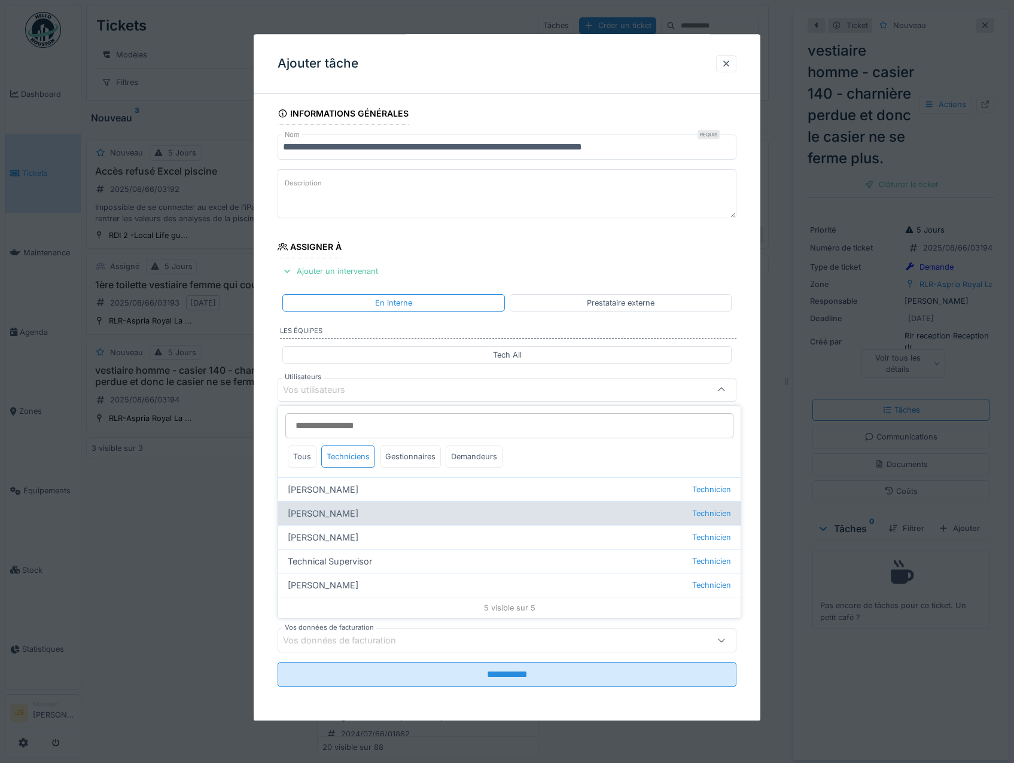
click at [340, 511] on div "Alexsander Batista Technicien" at bounding box center [509, 513] width 462 height 24
type input "*****"
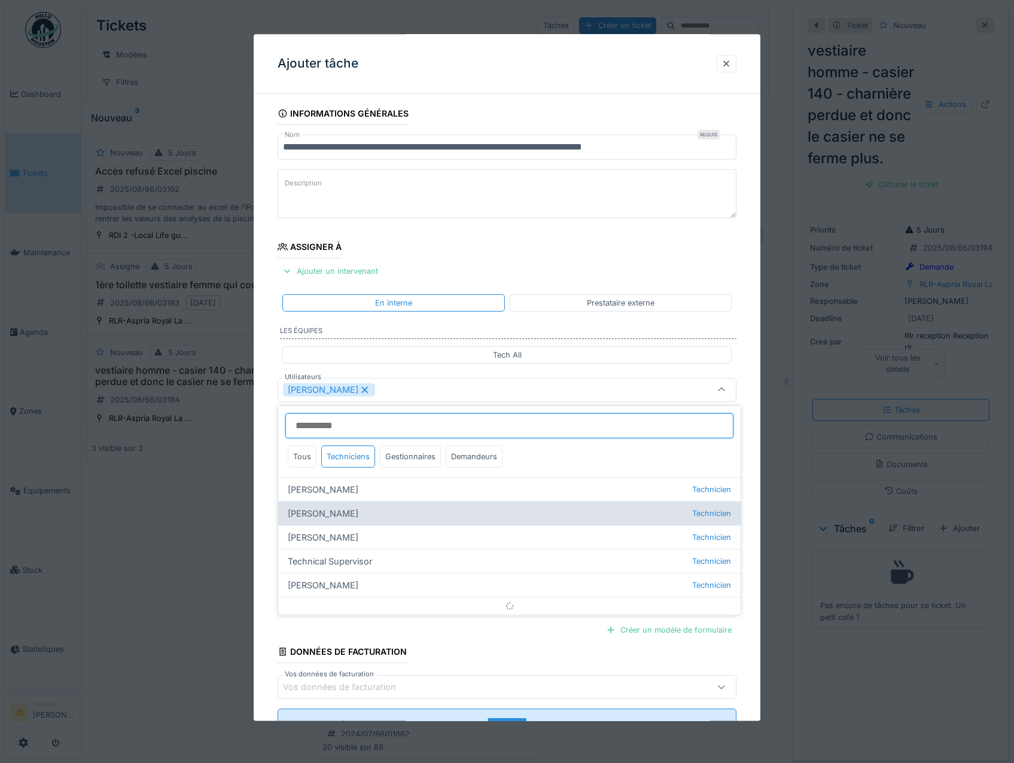
scroll to position [14, 0]
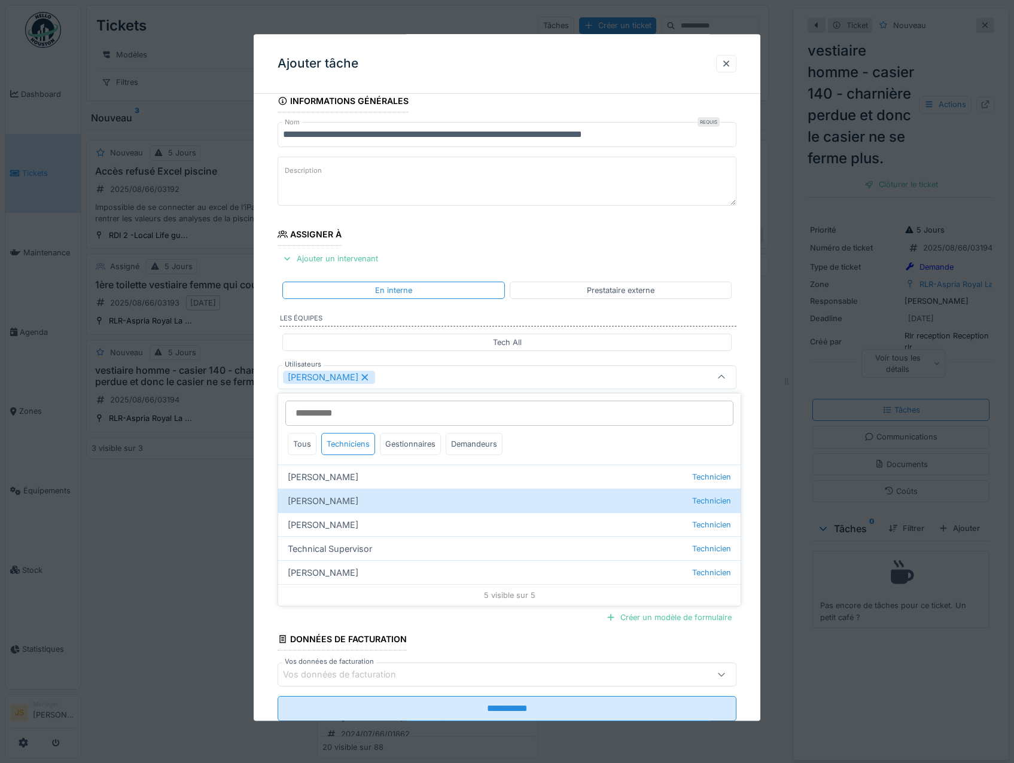
click at [263, 513] on div "**********" at bounding box center [507, 422] width 507 height 665
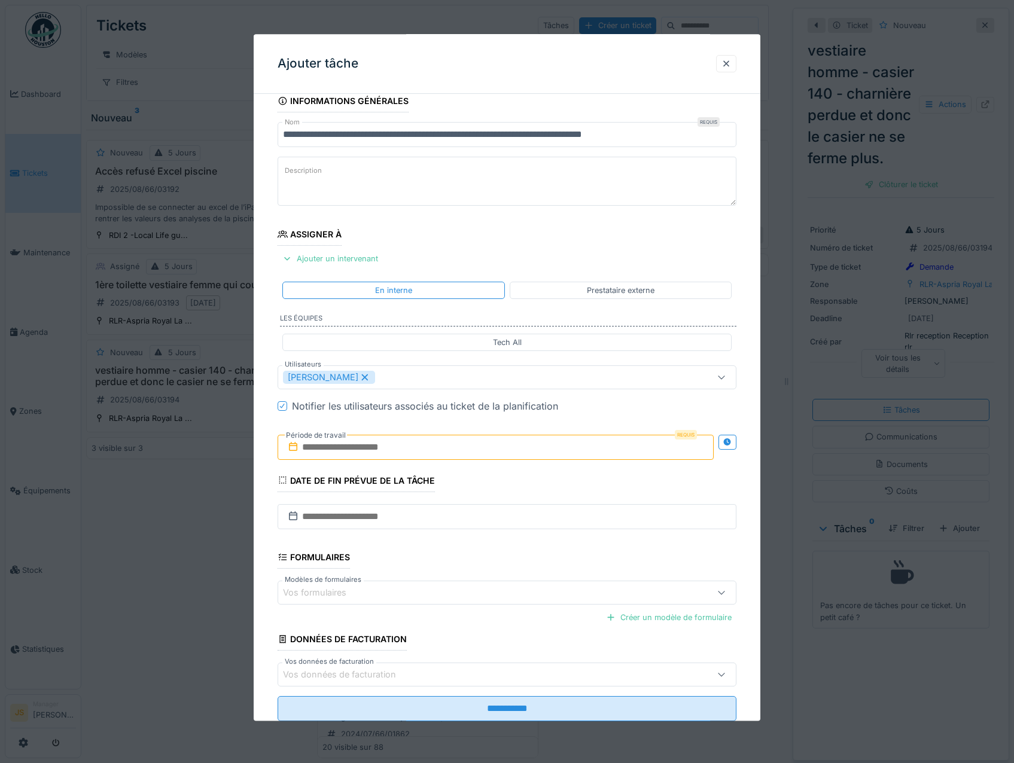
click at [328, 444] on input "text" at bounding box center [496, 447] width 437 height 25
click at [498, 581] on div "21" at bounding box center [497, 583] width 16 height 17
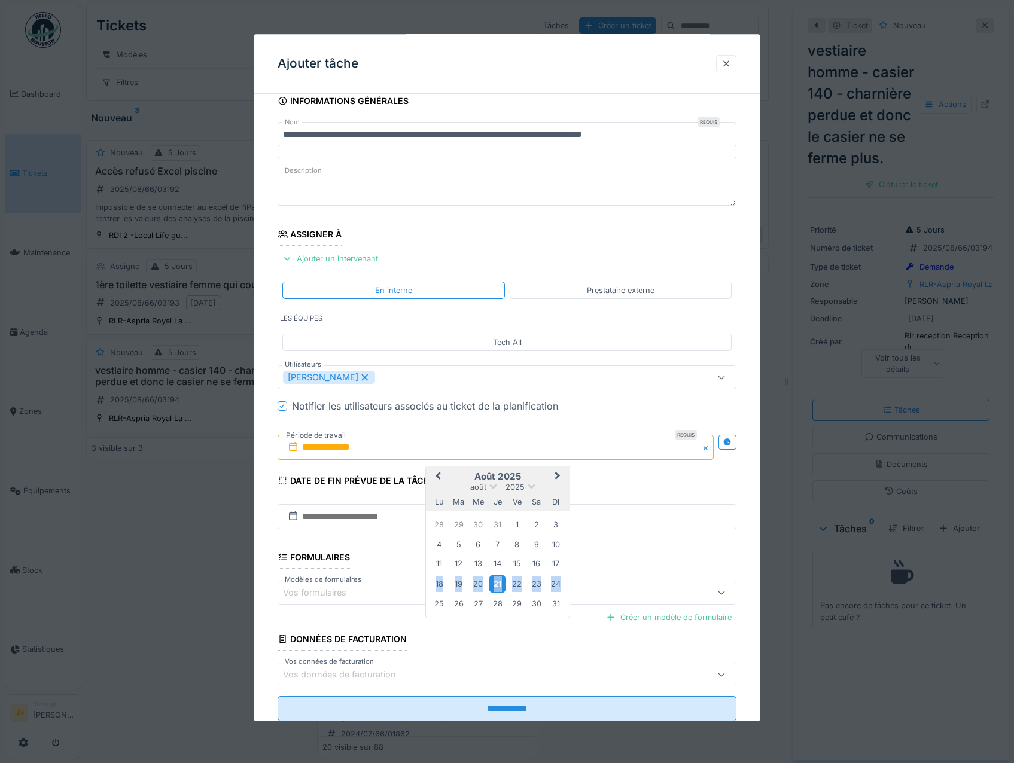
click at [498, 581] on div "21" at bounding box center [497, 583] width 16 height 17
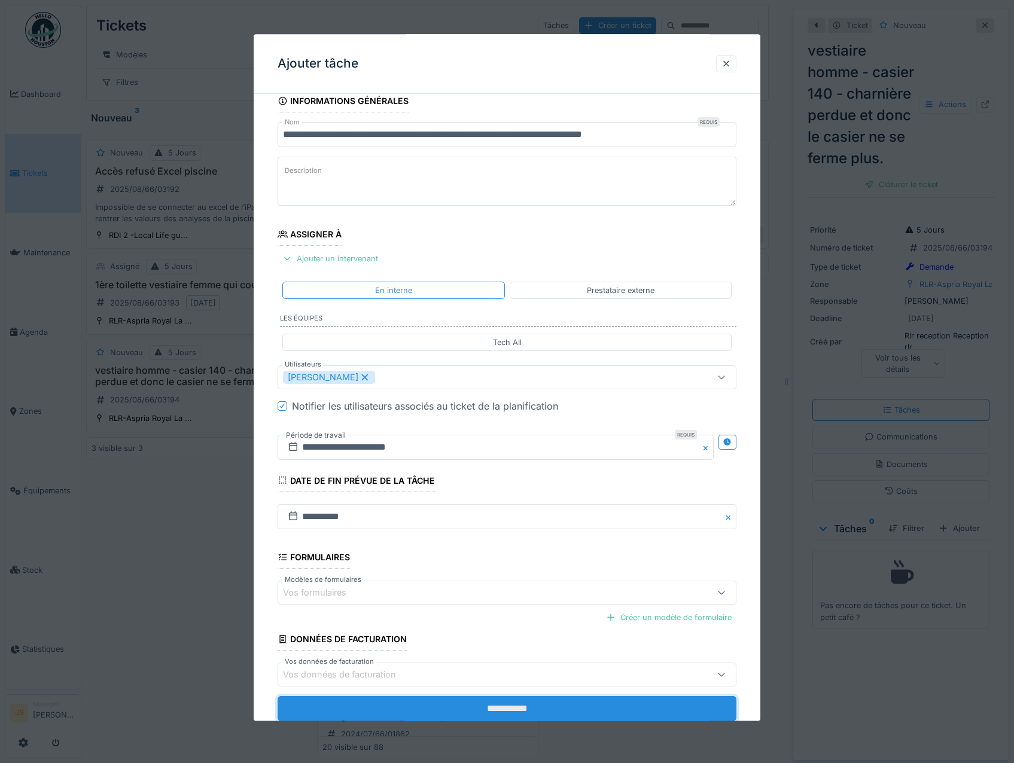
click at [555, 709] on input "**********" at bounding box center [507, 709] width 459 height 25
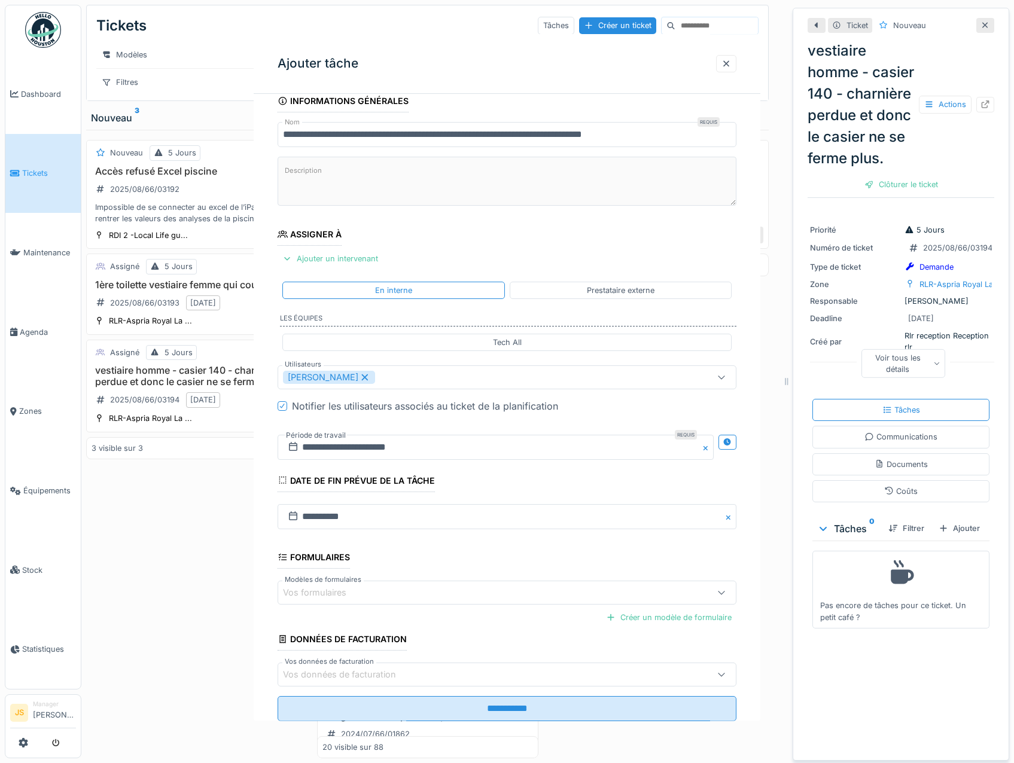
scroll to position [0, 0]
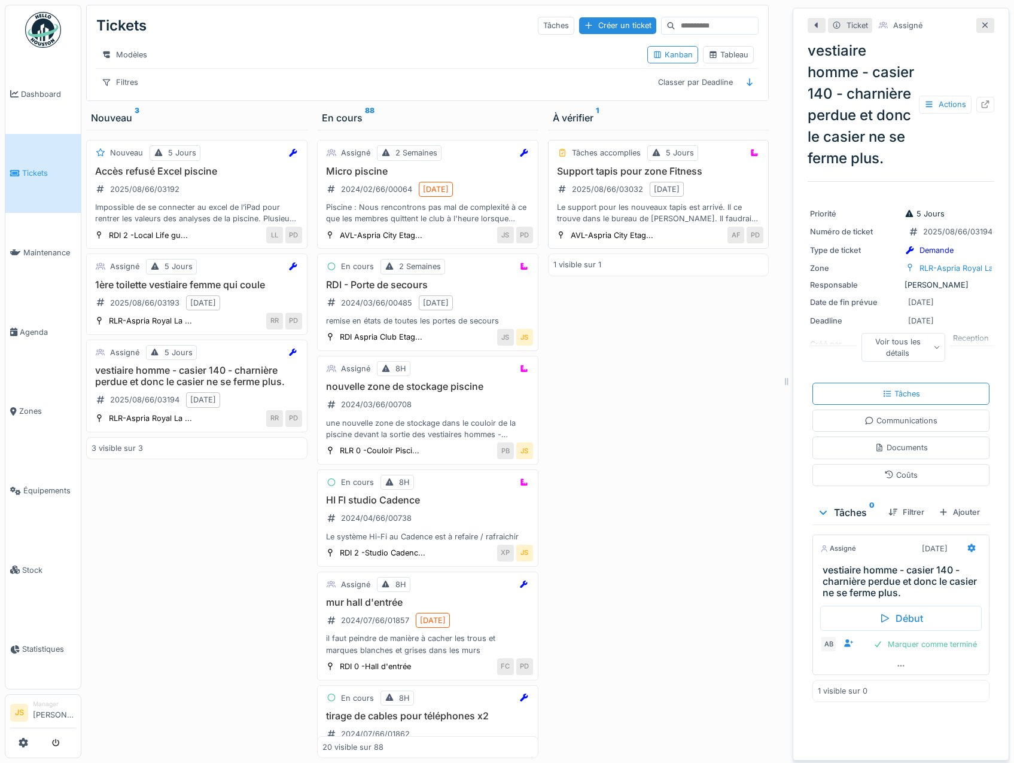
click at [584, 177] on h3 "Support tapis pour zone Fitness" at bounding box center [658, 171] width 211 height 11
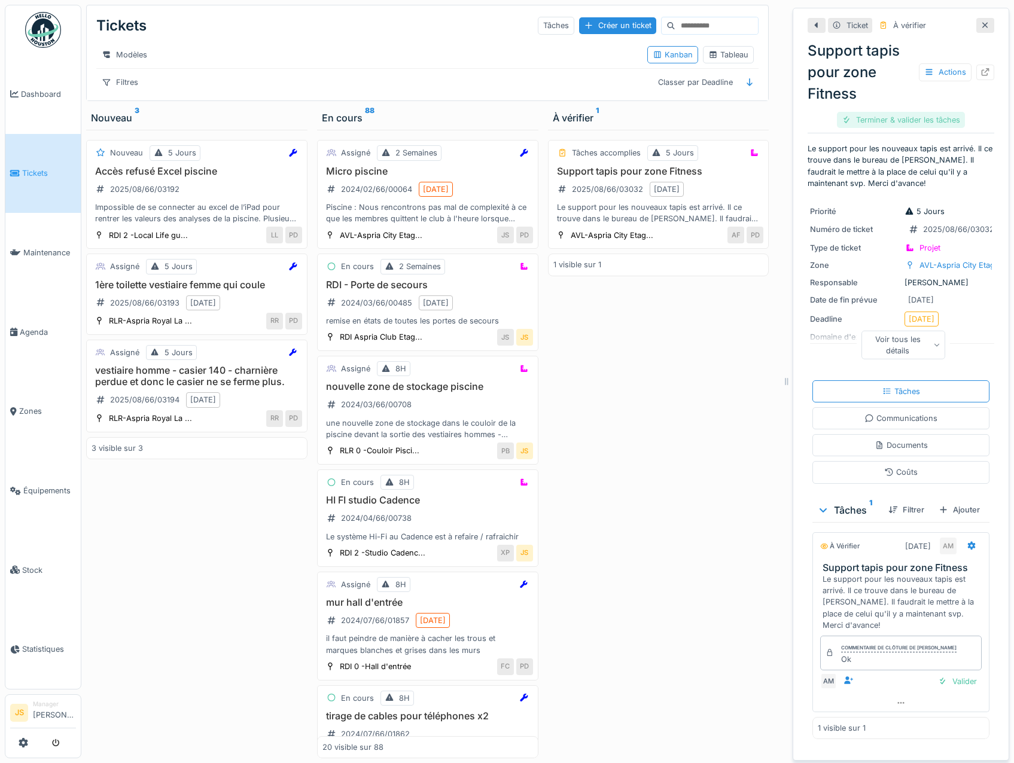
click at [873, 118] on div "Terminer & valider les tâches" at bounding box center [901, 120] width 128 height 16
click at [895, 121] on div "Clôturer le ticket" at bounding box center [901, 120] width 83 height 16
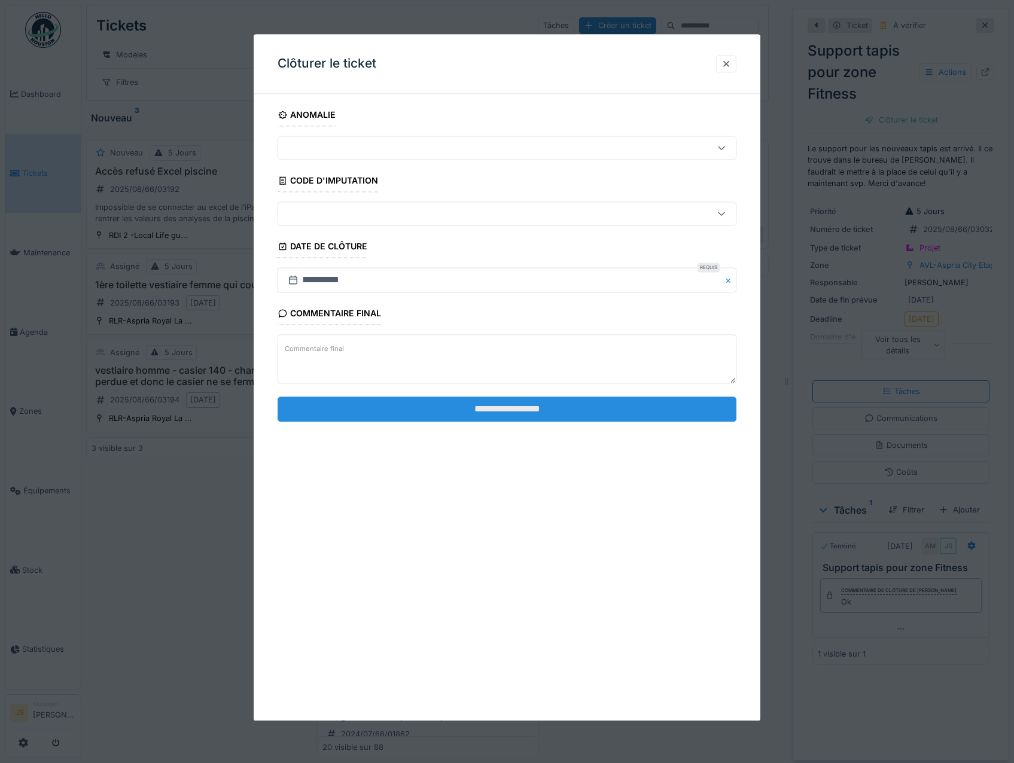
click at [536, 415] on input "**********" at bounding box center [507, 409] width 459 height 25
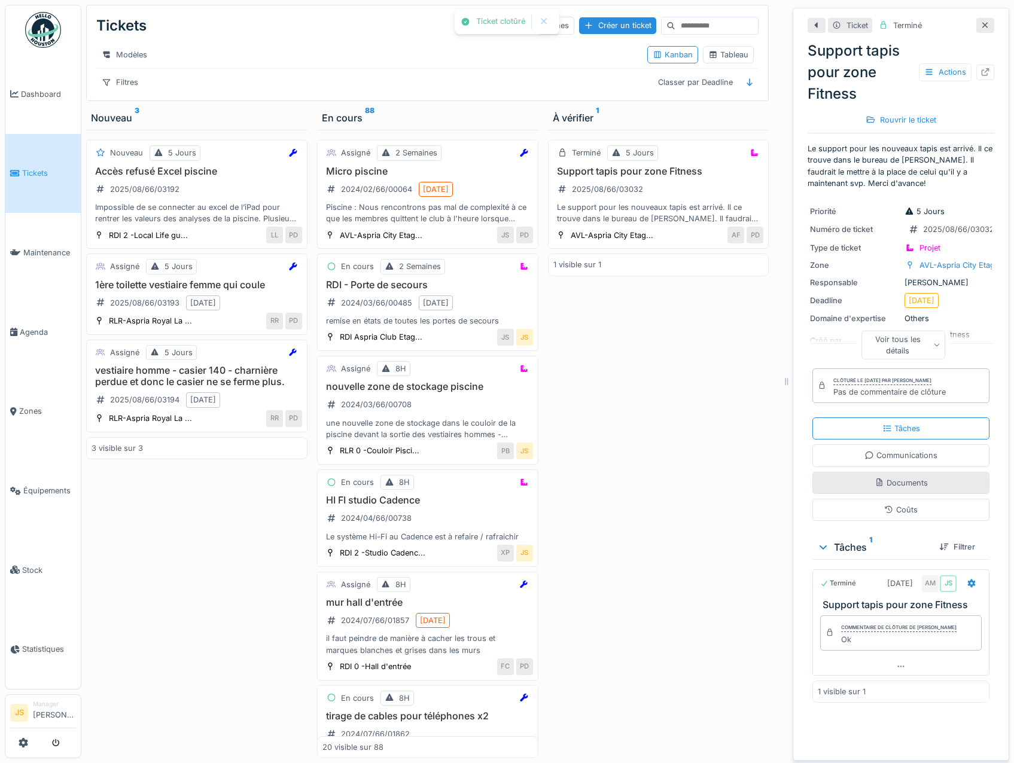
click at [890, 478] on div "Documents" at bounding box center [900, 483] width 177 height 22
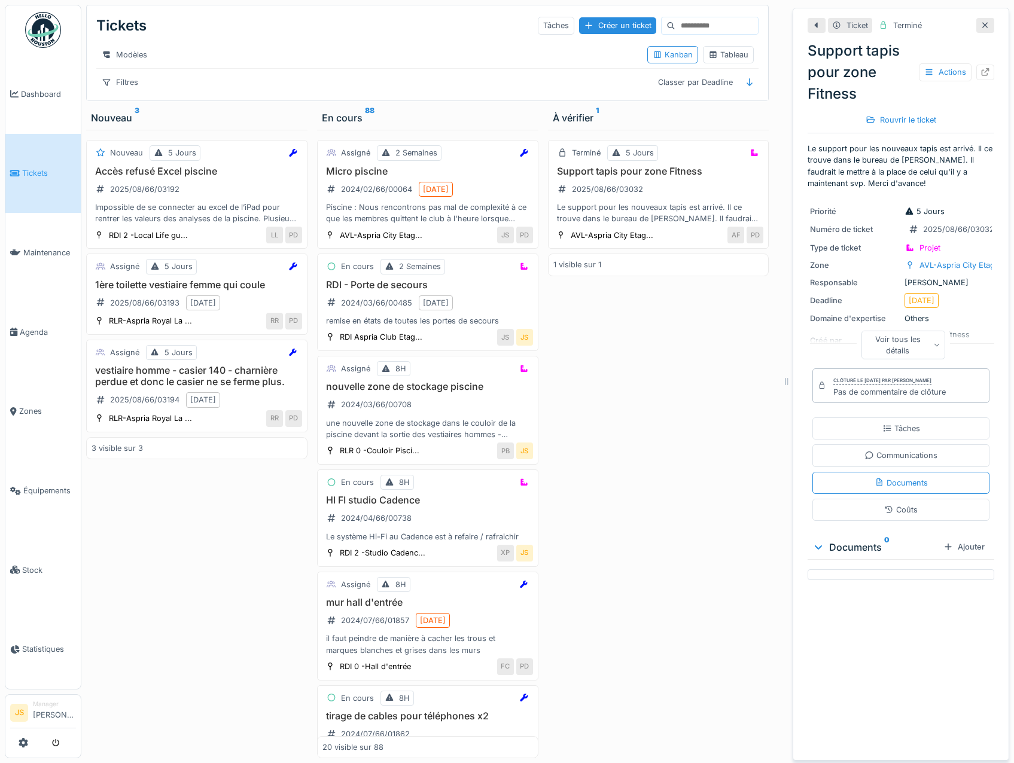
click at [641, 429] on div "Terminé 5 Jours Support tapis pour zone Fitness 2025/08/66/03032 Le support pou…" at bounding box center [658, 444] width 221 height 629
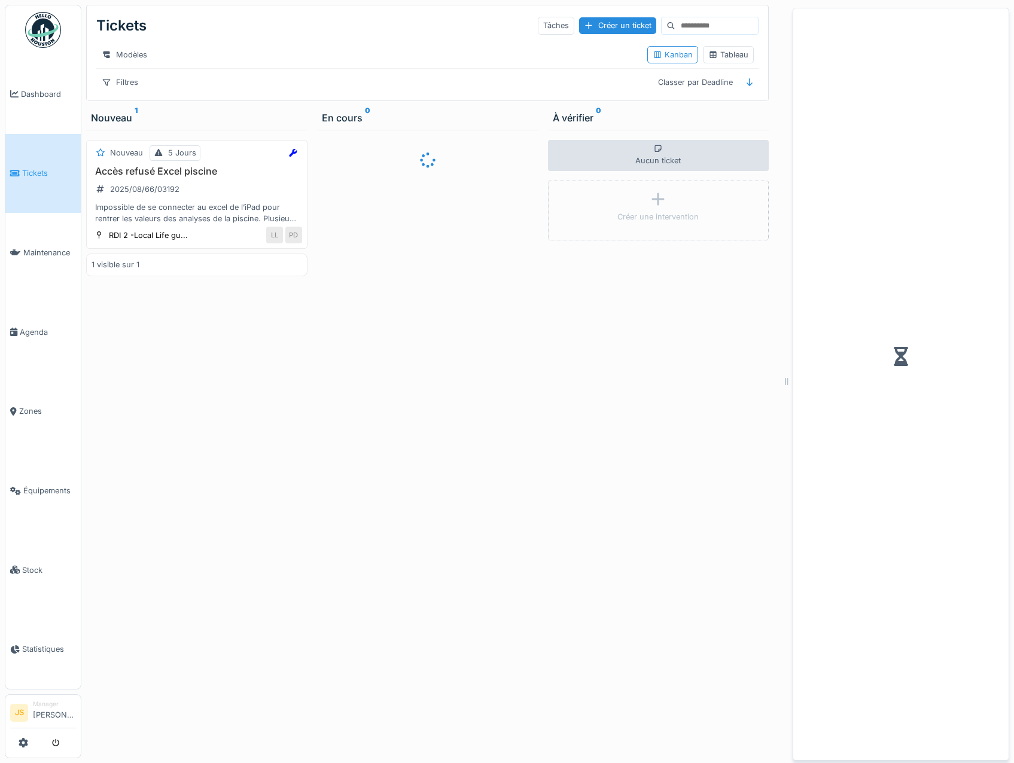
scroll to position [9, 0]
